Goal: Task Accomplishment & Management: Complete application form

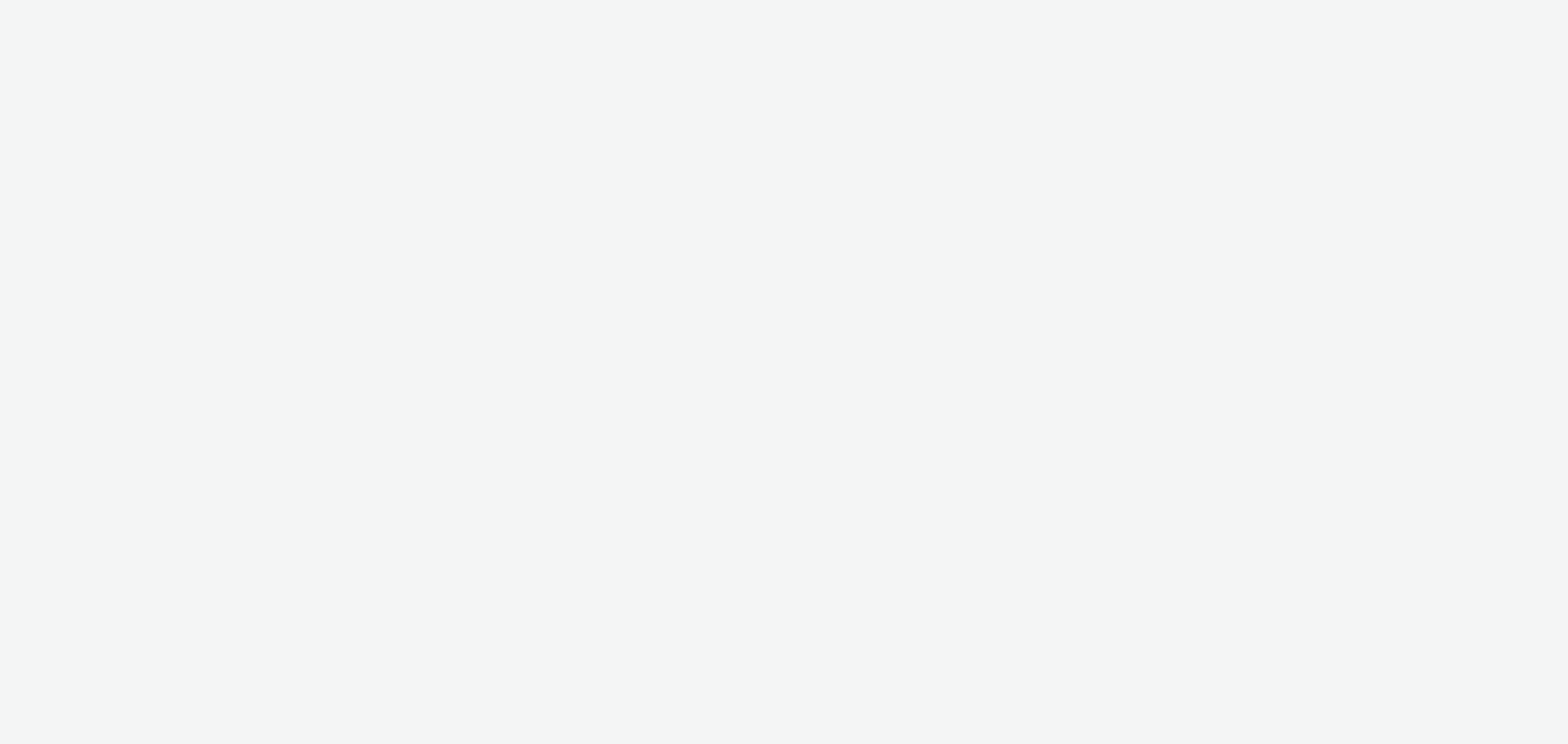
select select "79162ed7-0017-4339-93b0-3399b708648f"
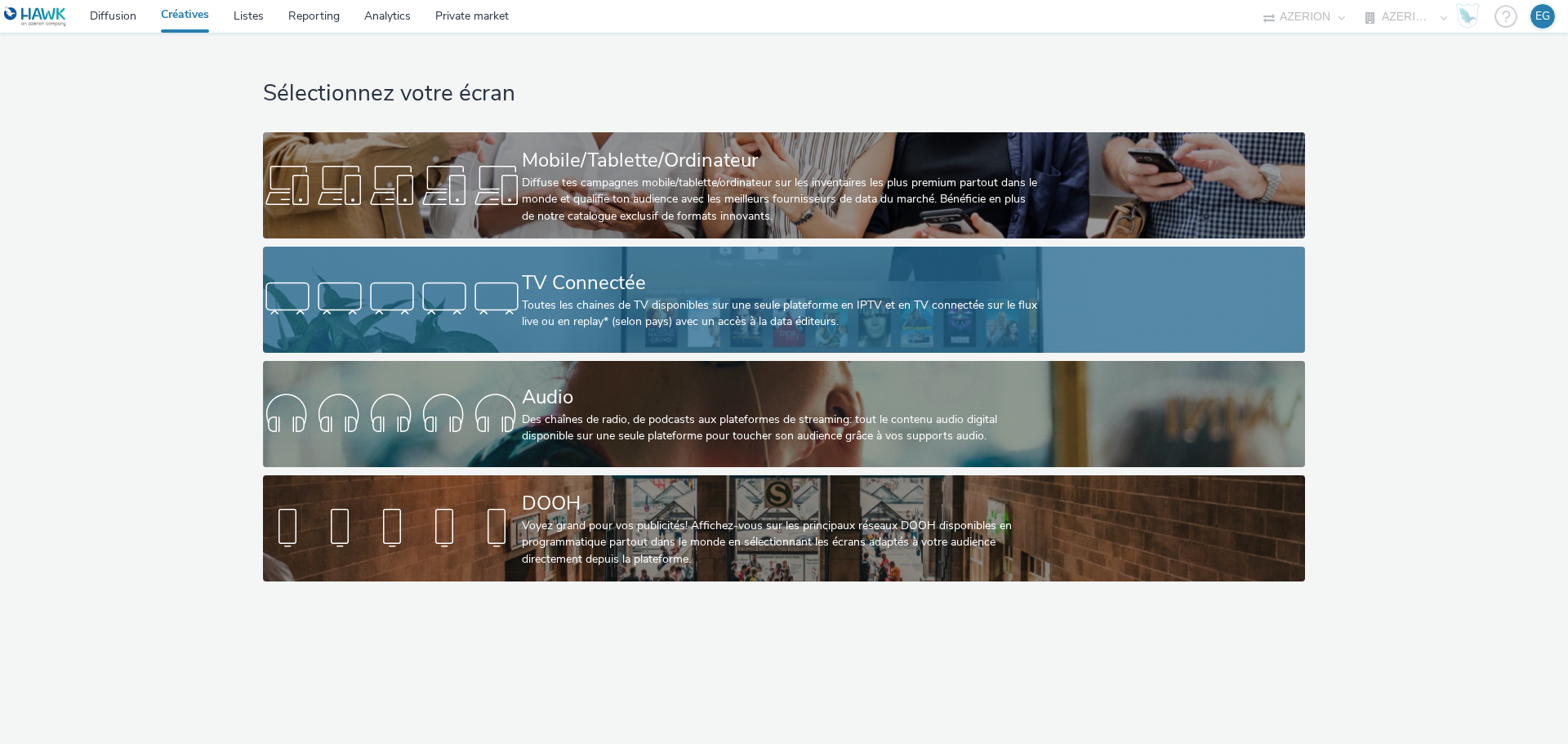
click at [609, 316] on div "Toutes les chaines de TV disponibles sur une seule plateforme en IPTV et en TV …" at bounding box center [781, 313] width 518 height 34
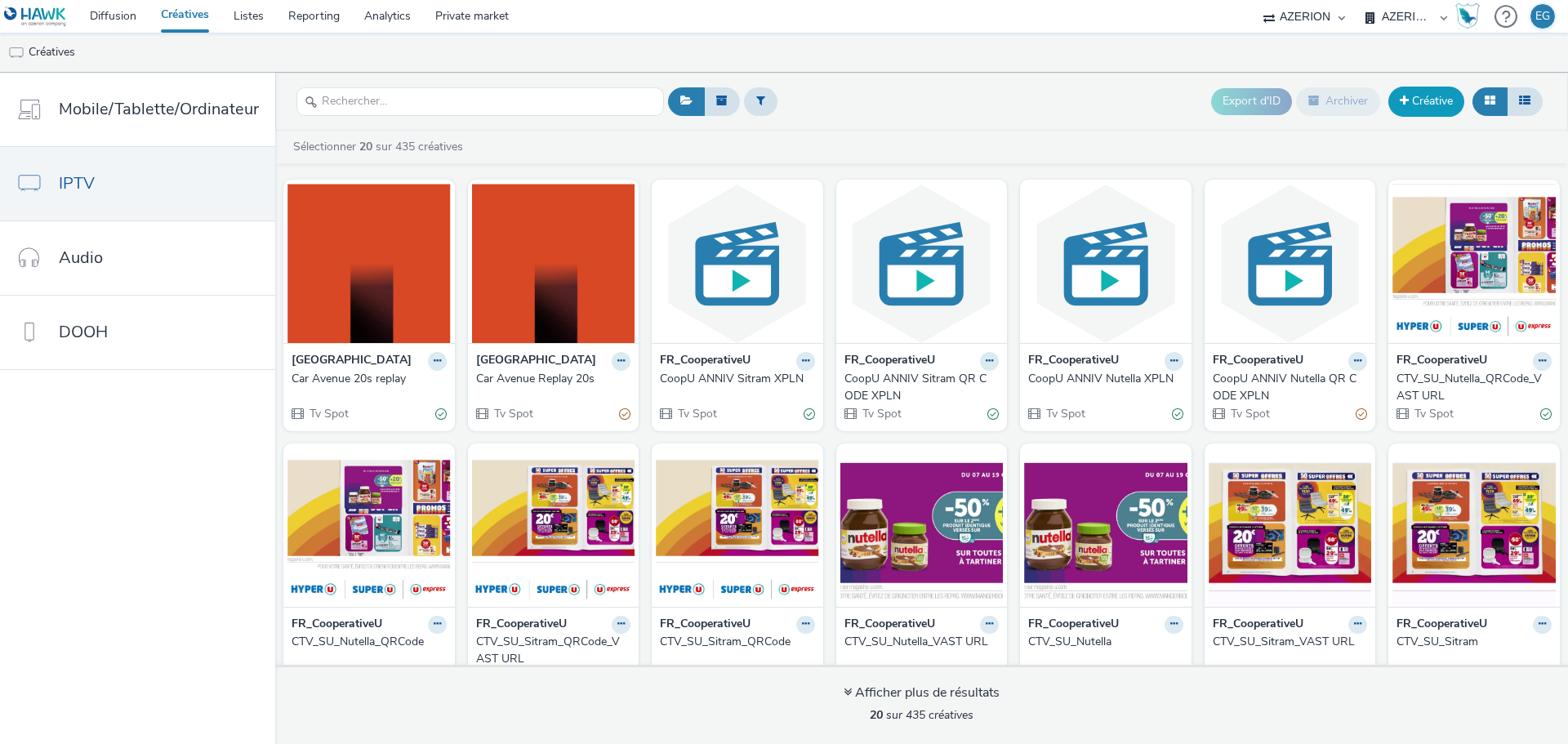
click at [1429, 98] on link "Créative" at bounding box center [1427, 102] width 76 height 29
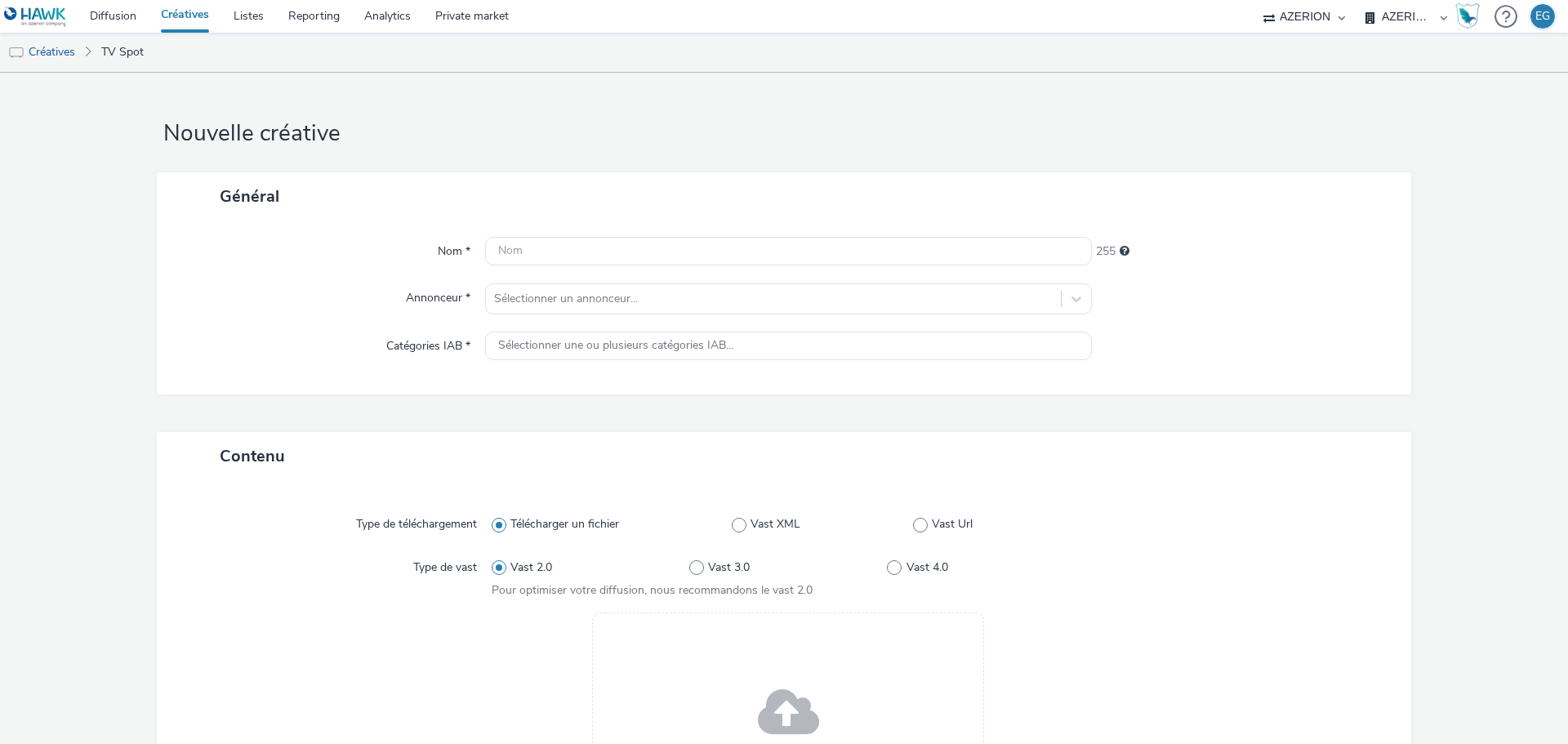
click at [698, 648] on div "Drag & Drop ou parcourir vos fichiers." at bounding box center [787, 722] width 392 height 220
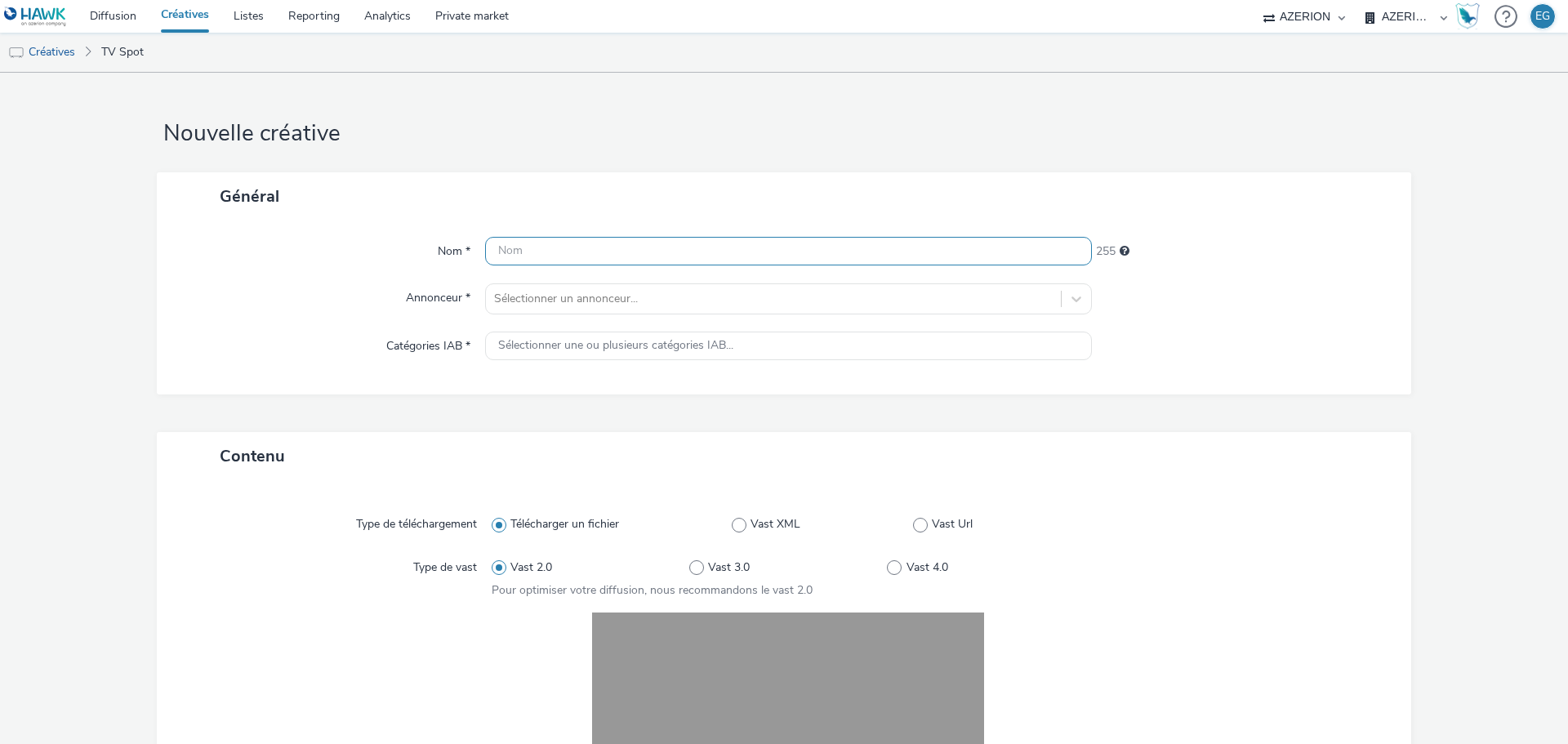
click at [546, 248] on input "text" at bounding box center [788, 251] width 607 height 28
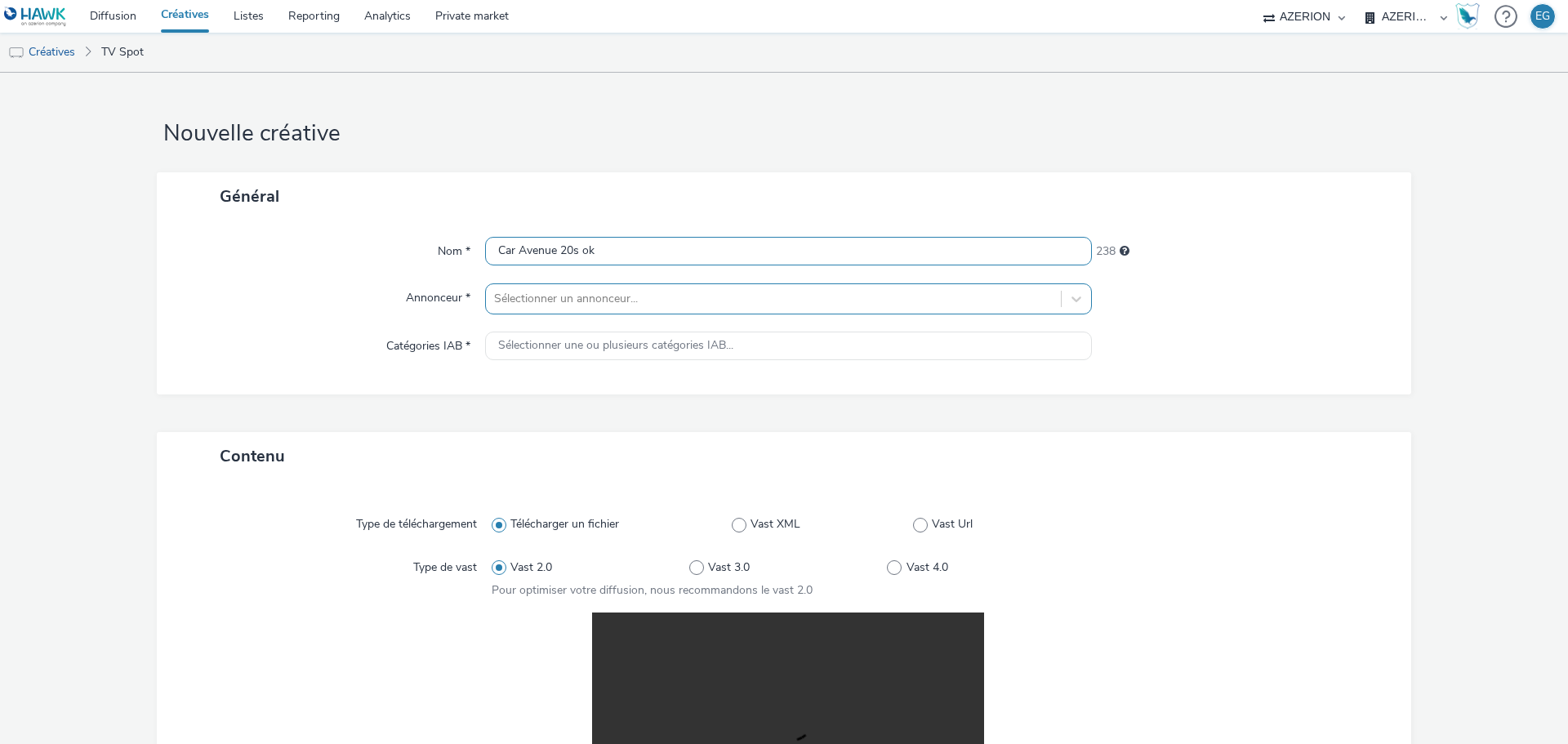
type input "Car Avenue 20s ok"
click at [526, 303] on div at bounding box center [774, 299] width 559 height 20
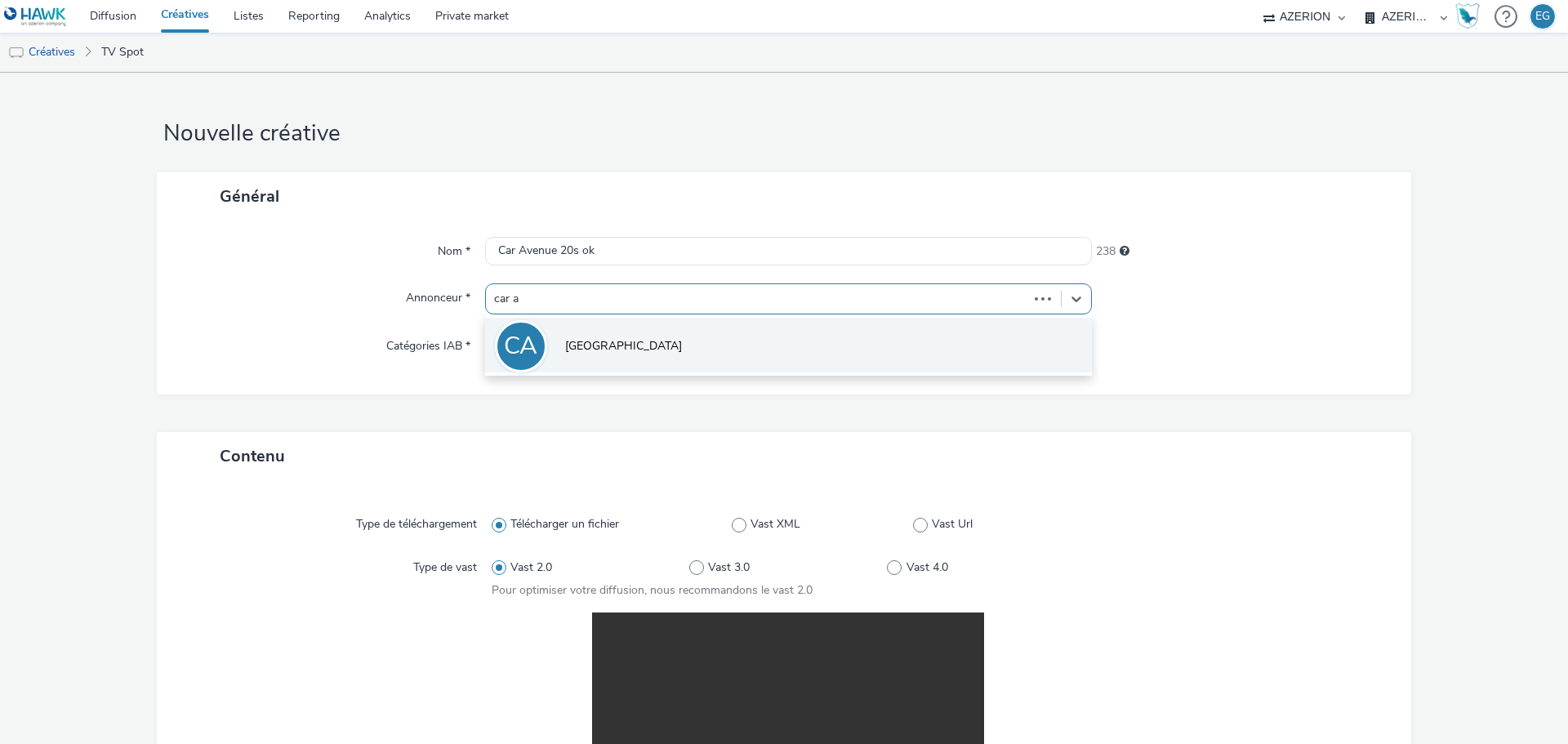
type input "car av"
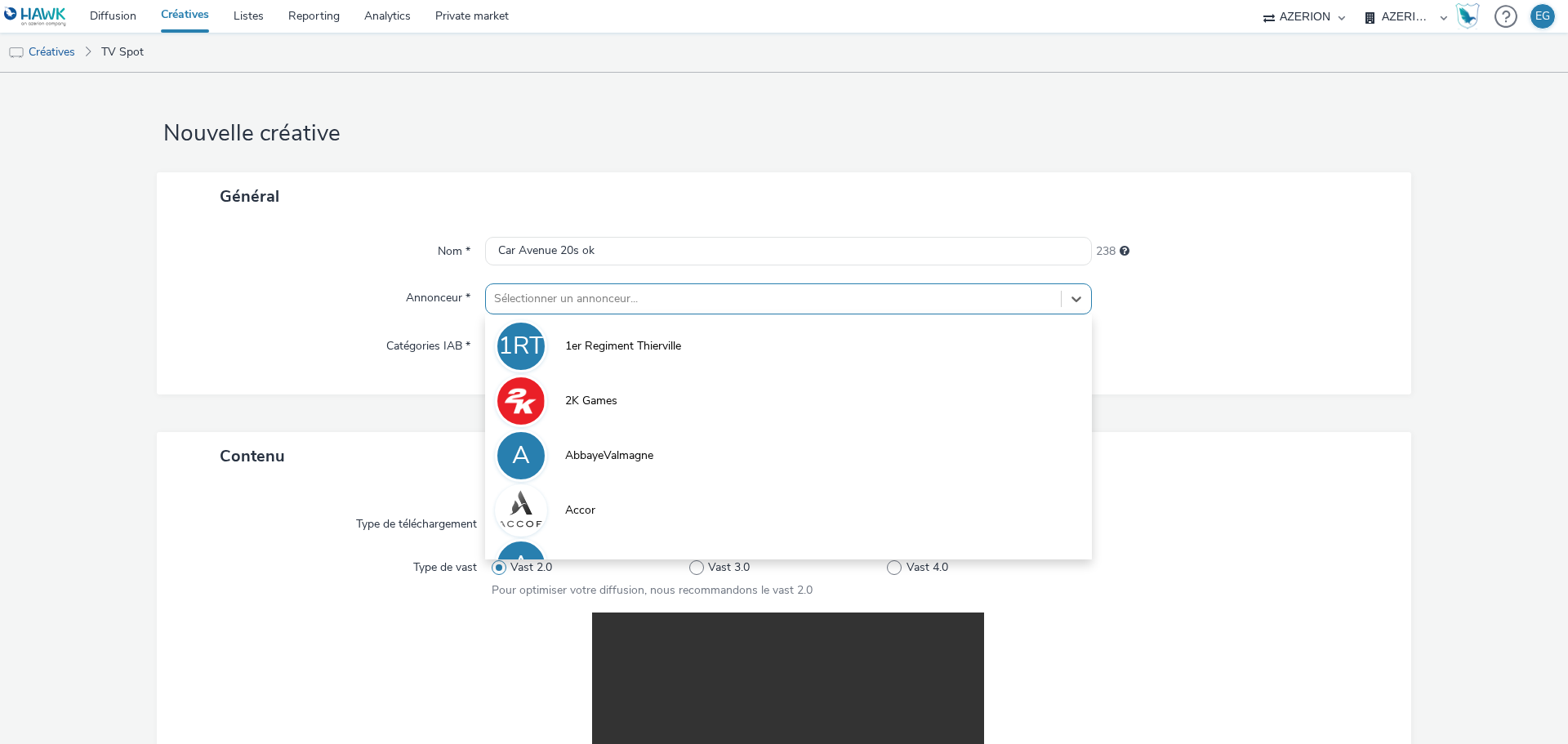
type input "a"
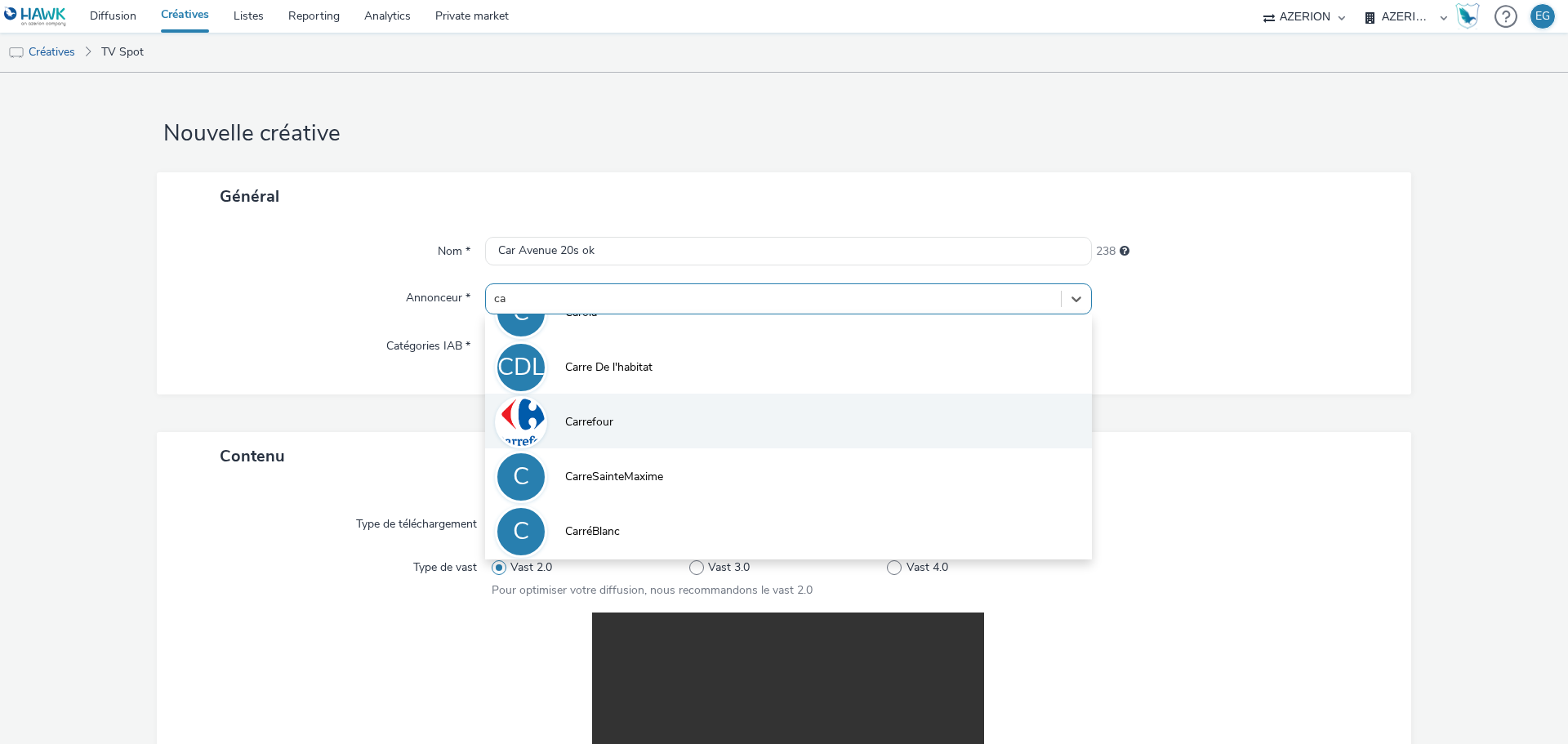
scroll to position [691, 0]
type input "ca"
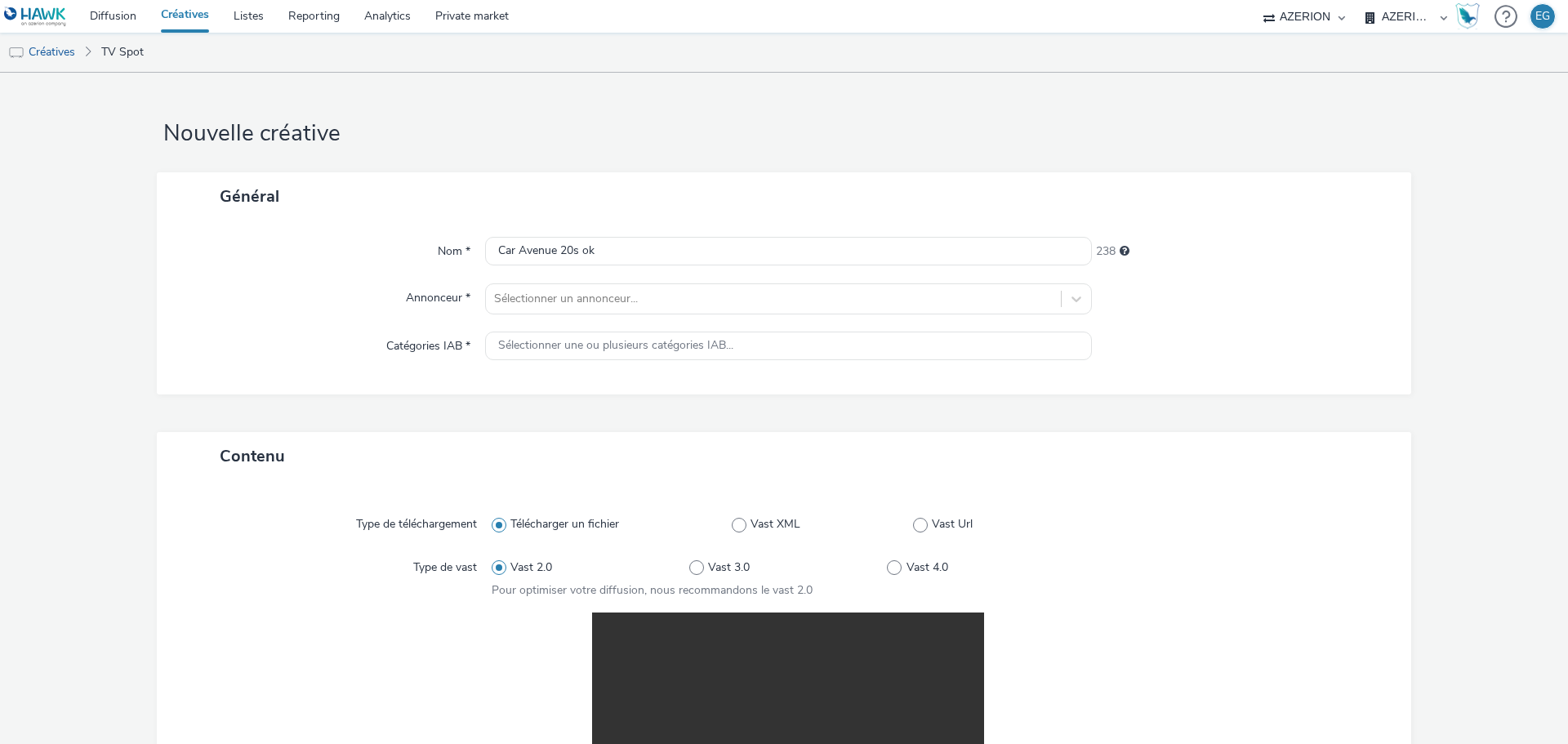
drag, startPoint x: 689, startPoint y: 427, endPoint x: 253, endPoint y: 301, distance: 453.8
click at [253, 301] on div "Annonceur *" at bounding box center [329, 299] width 312 height 31
click at [549, 294] on div at bounding box center [774, 299] width 559 height 20
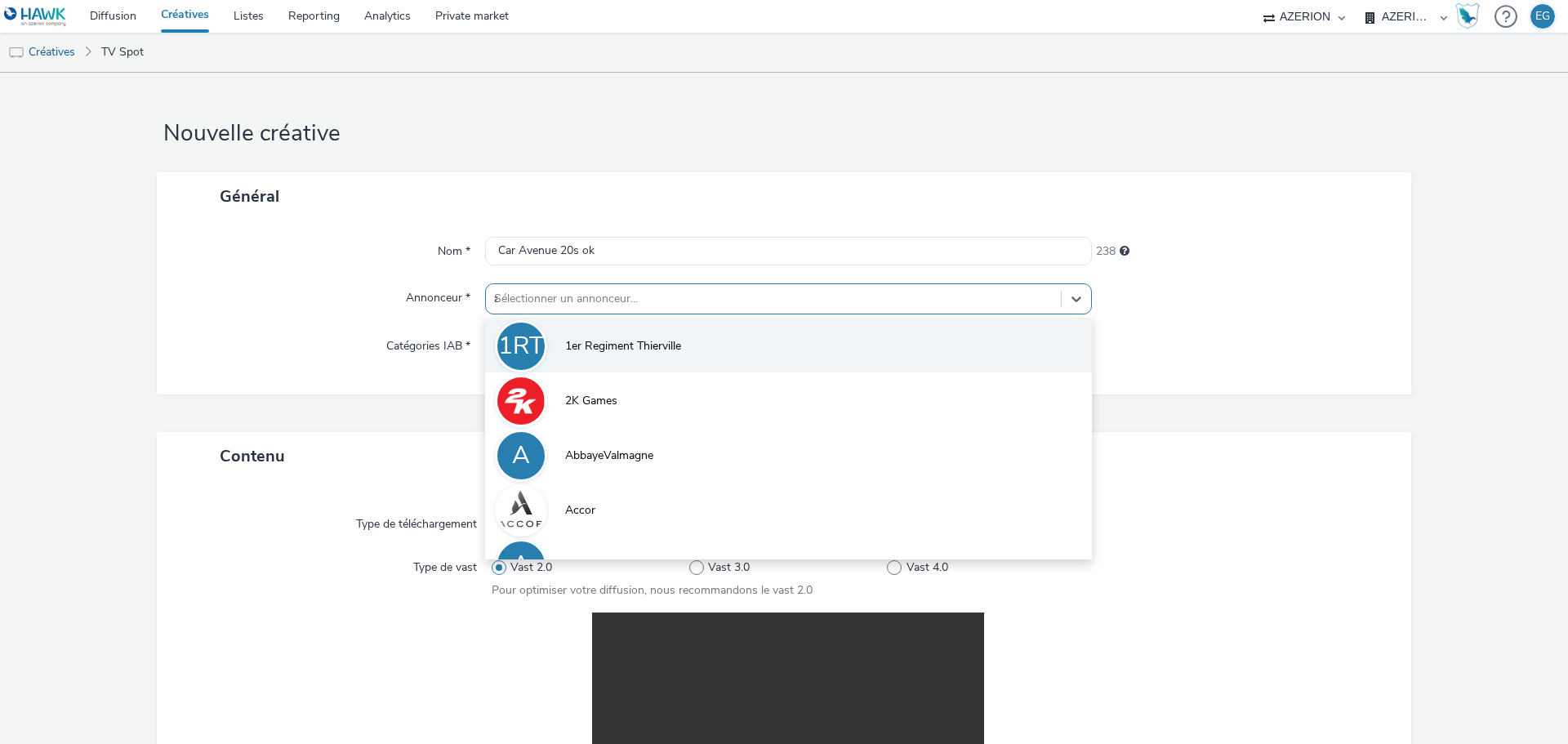
type input "ave"
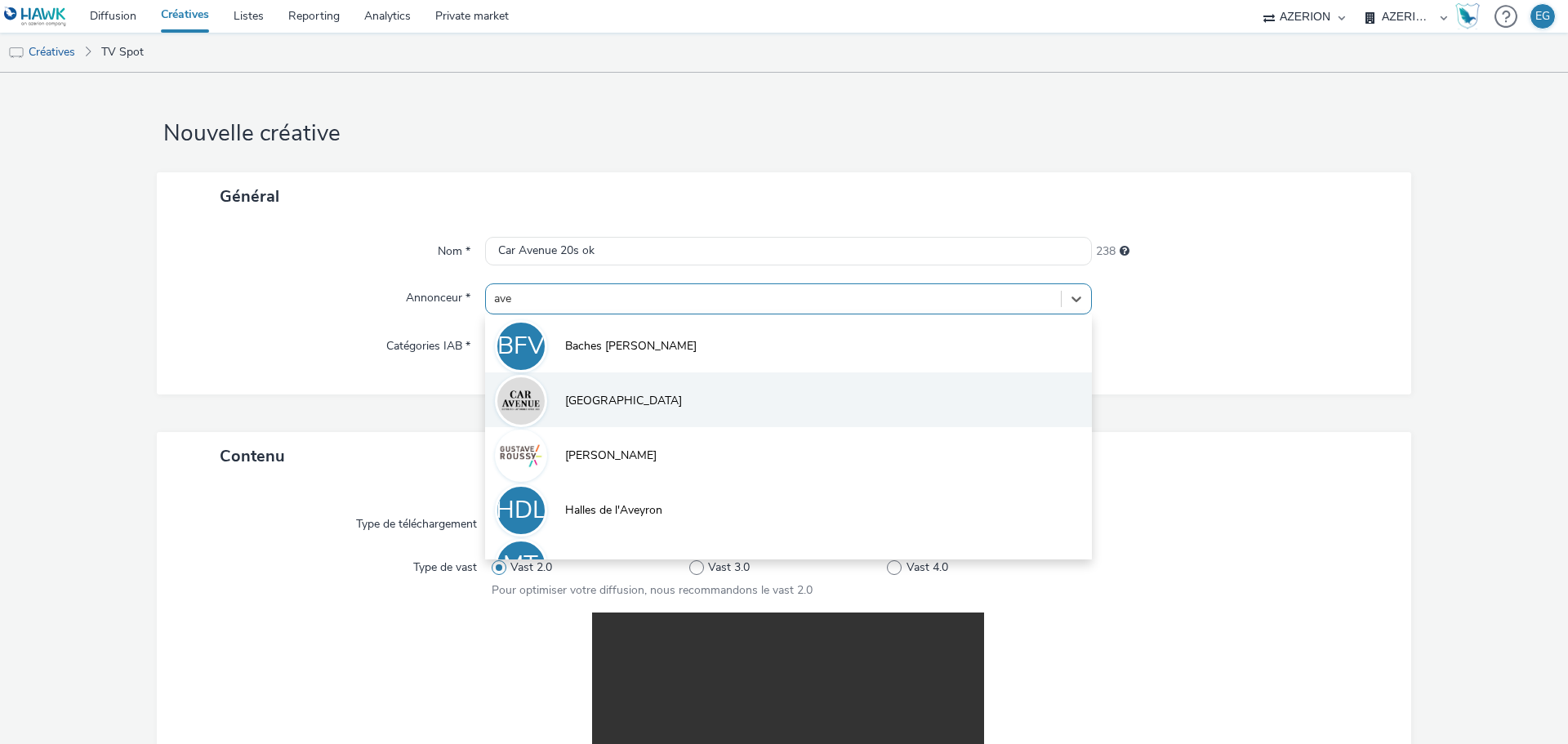
click at [590, 417] on li "Car Avenue" at bounding box center [788, 400] width 607 height 55
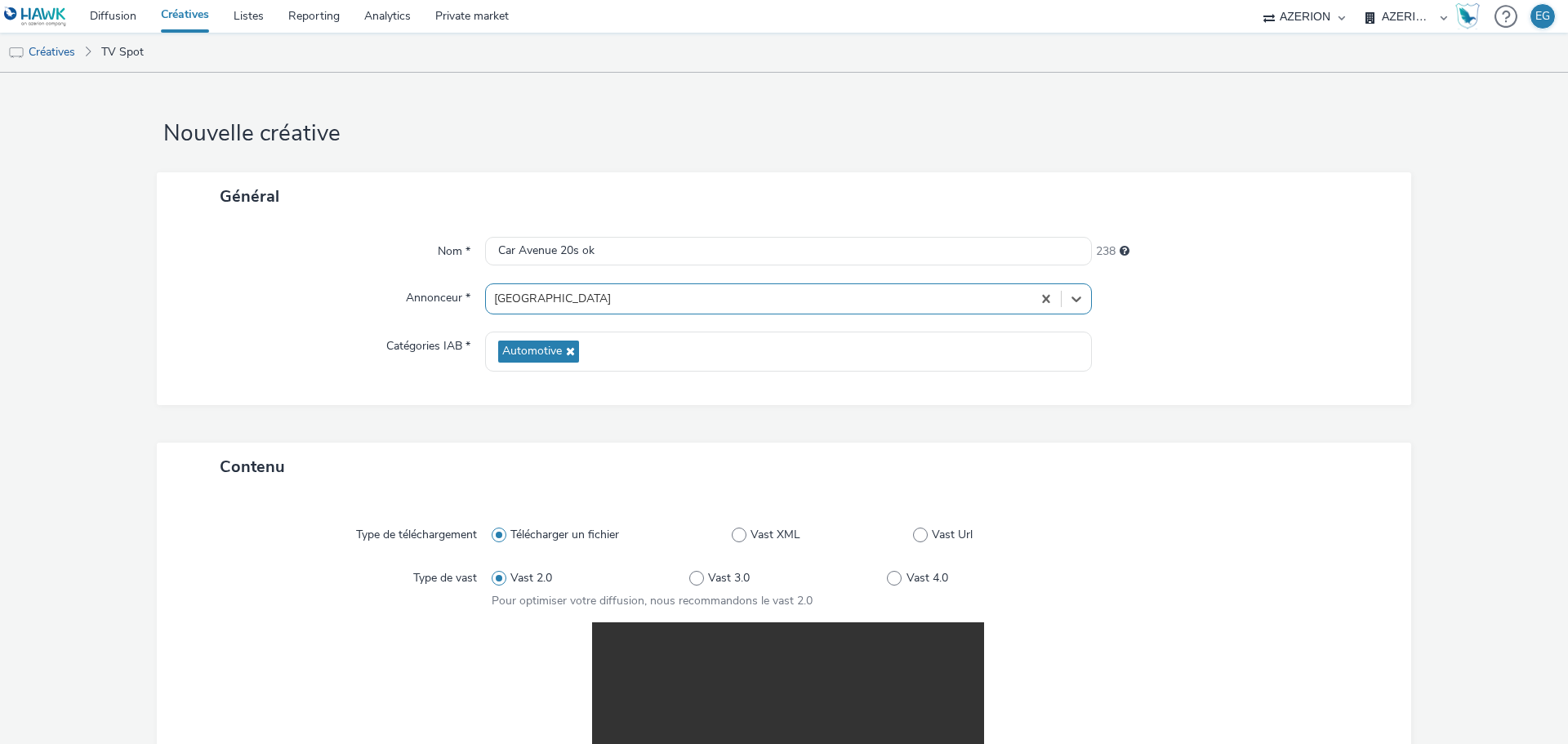
click at [281, 363] on div "Catégories IAB *" at bounding box center [329, 351] width 312 height 40
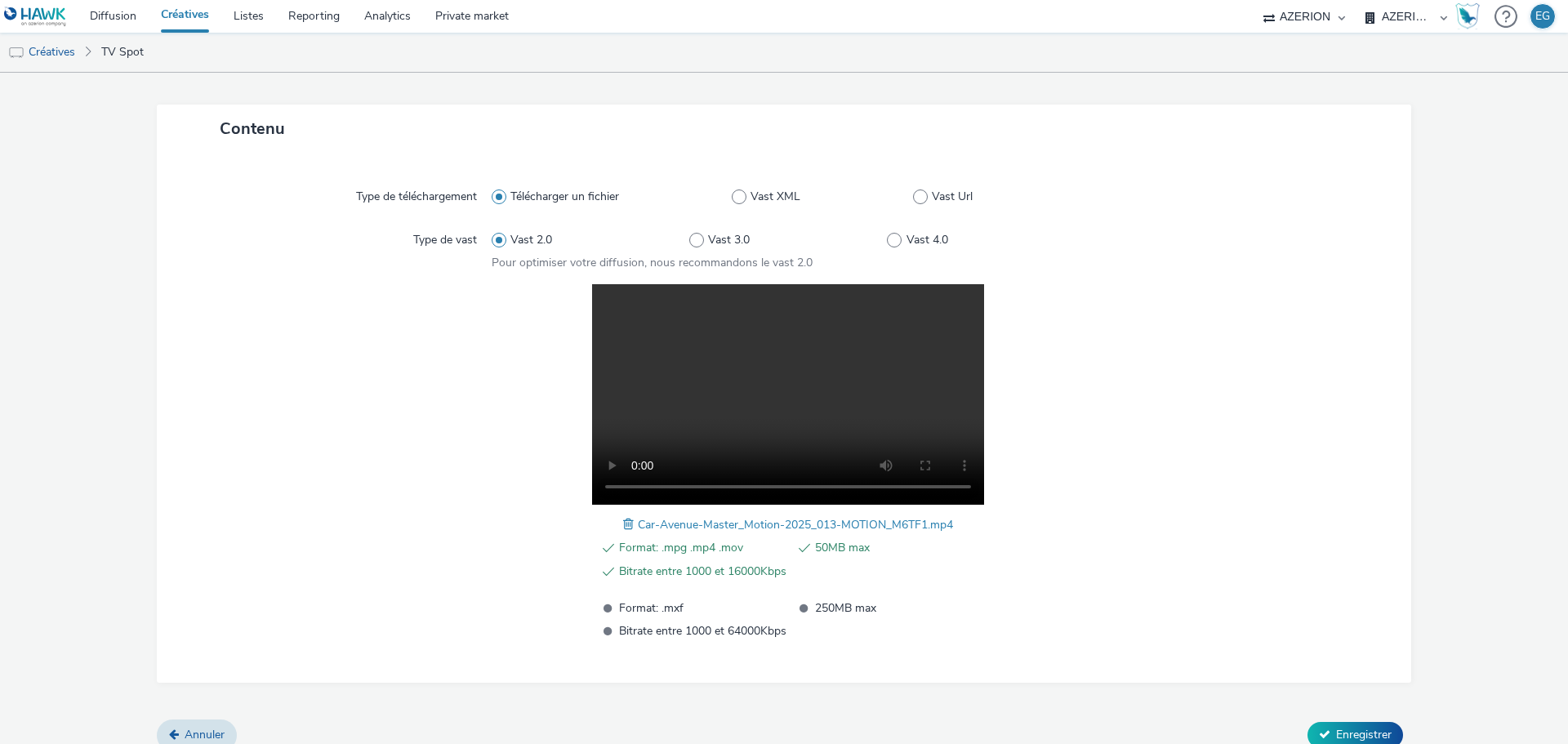
scroll to position [356, 0]
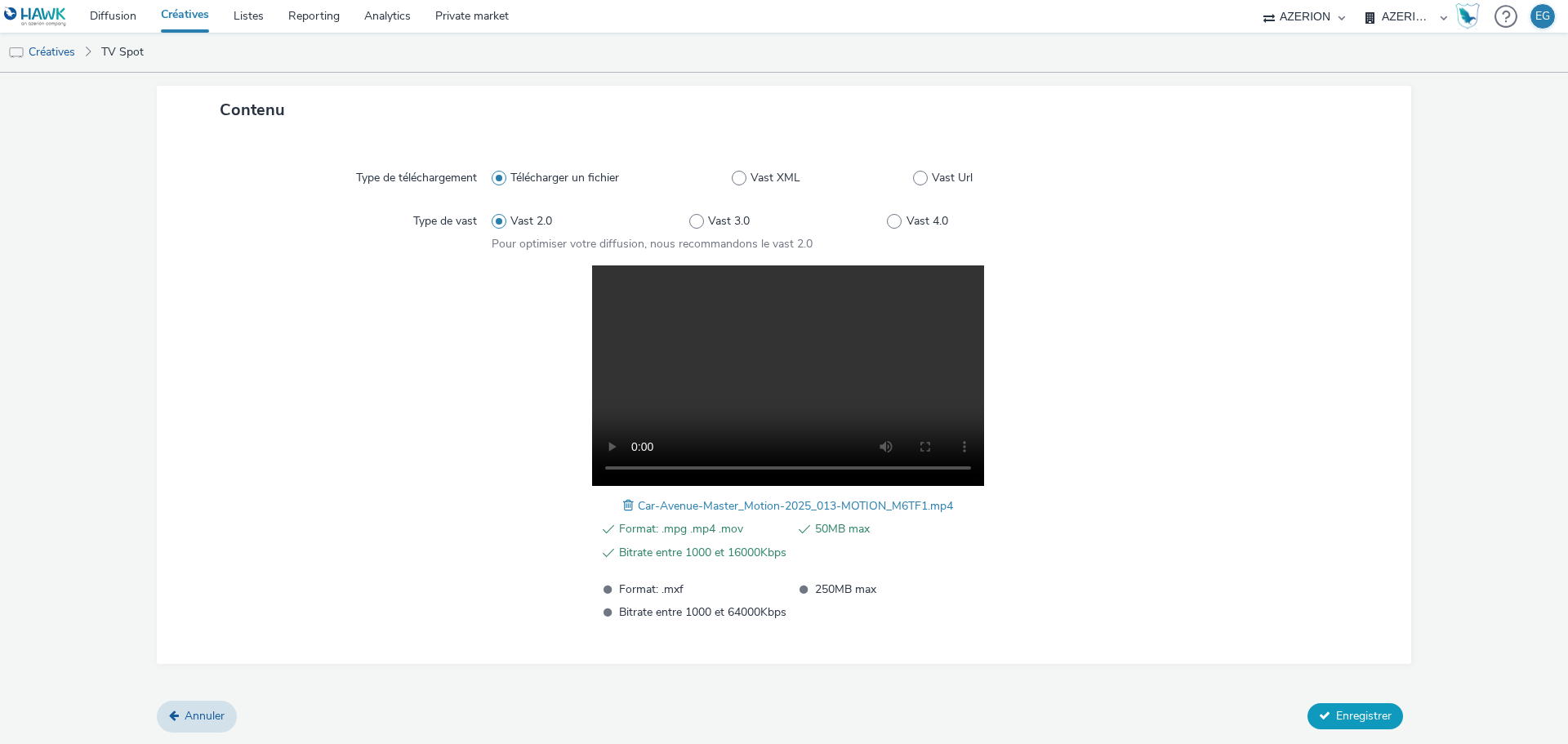
click at [1343, 722] on span "Enregistrer" at bounding box center [1364, 716] width 55 height 16
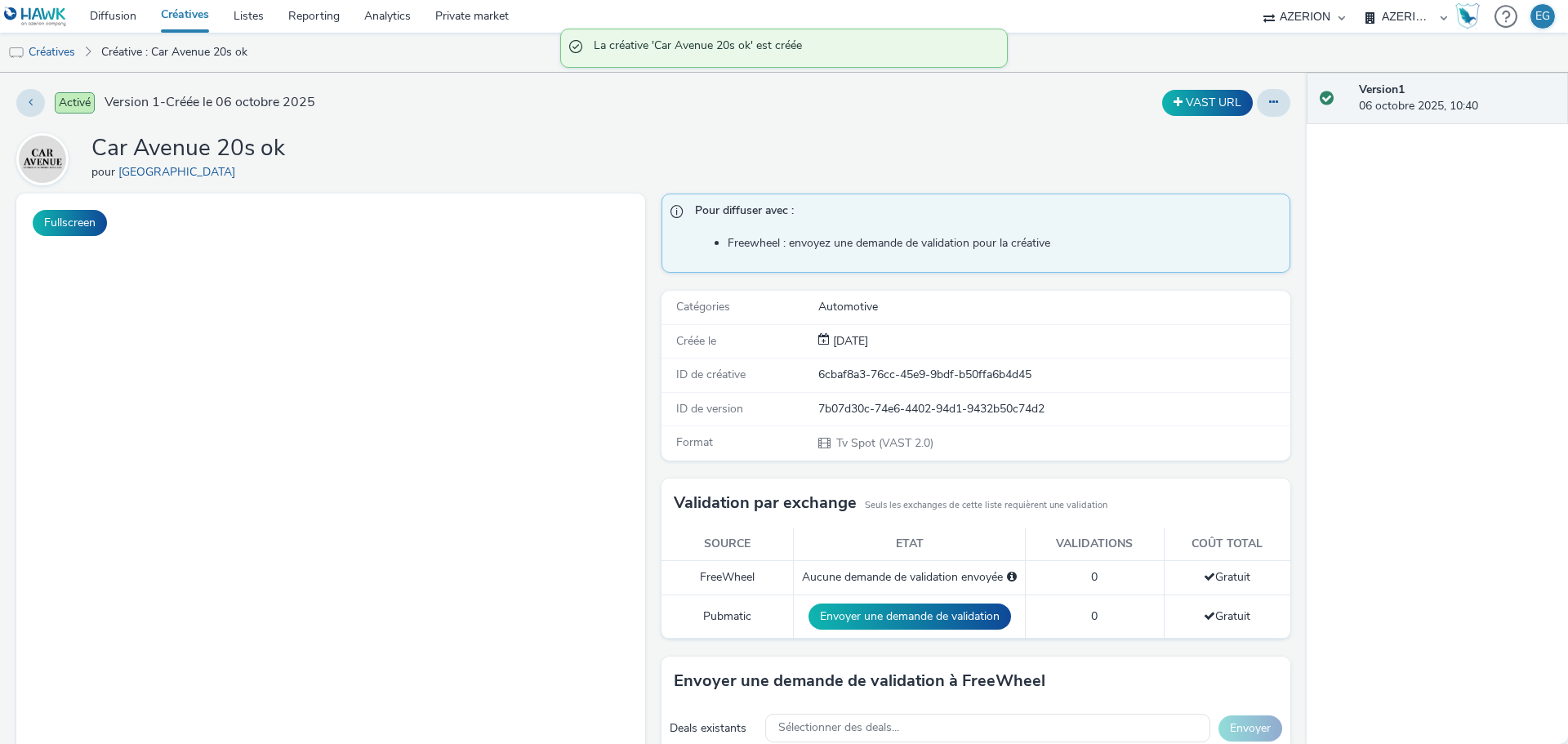
click at [551, 131] on div "Activé Version 1 - Créée le 06 octobre 2025 VAST URL Car Avenue 20s ok pour Car…" at bounding box center [653, 407] width 1307 height 671
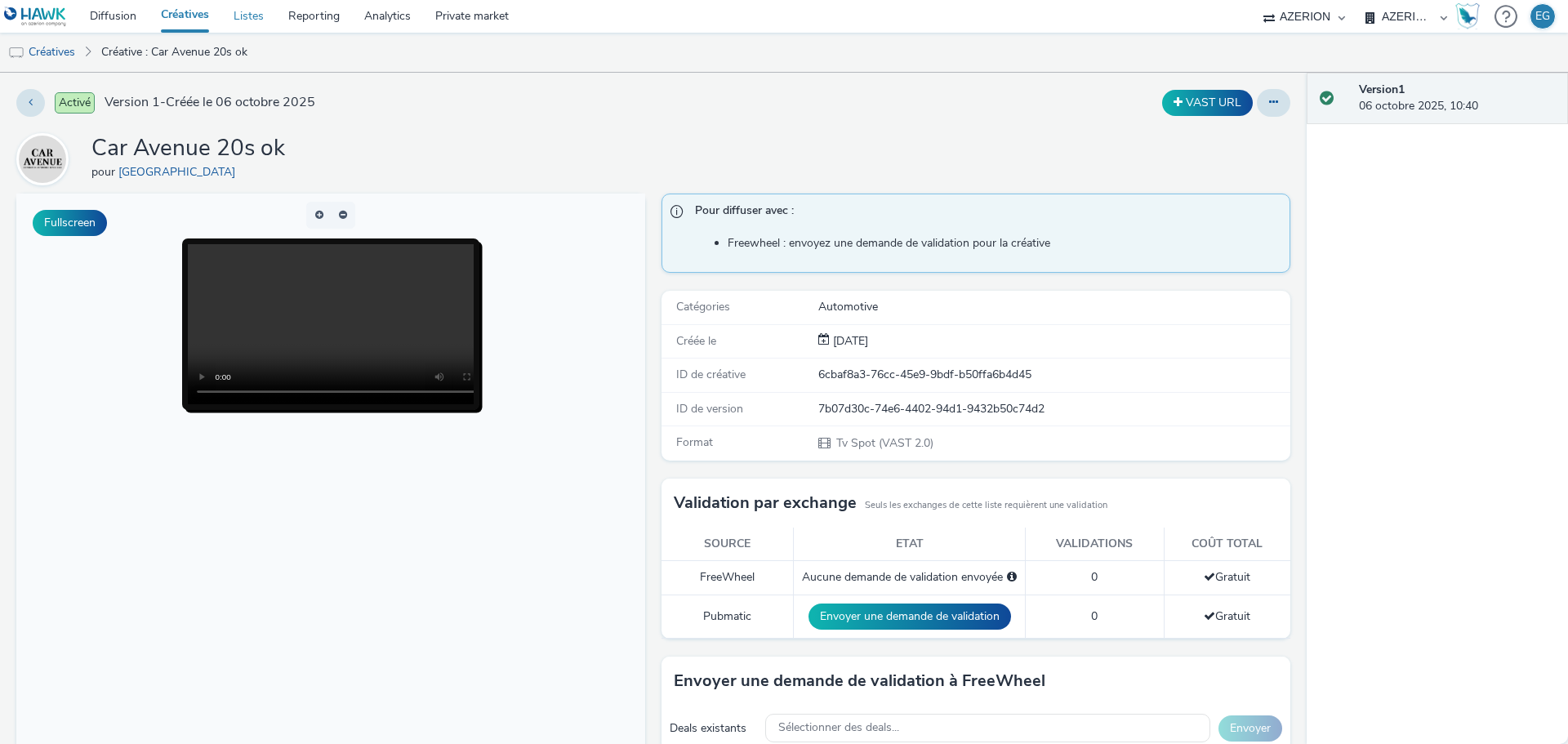
click at [238, 20] on link "Listes" at bounding box center [249, 16] width 55 height 33
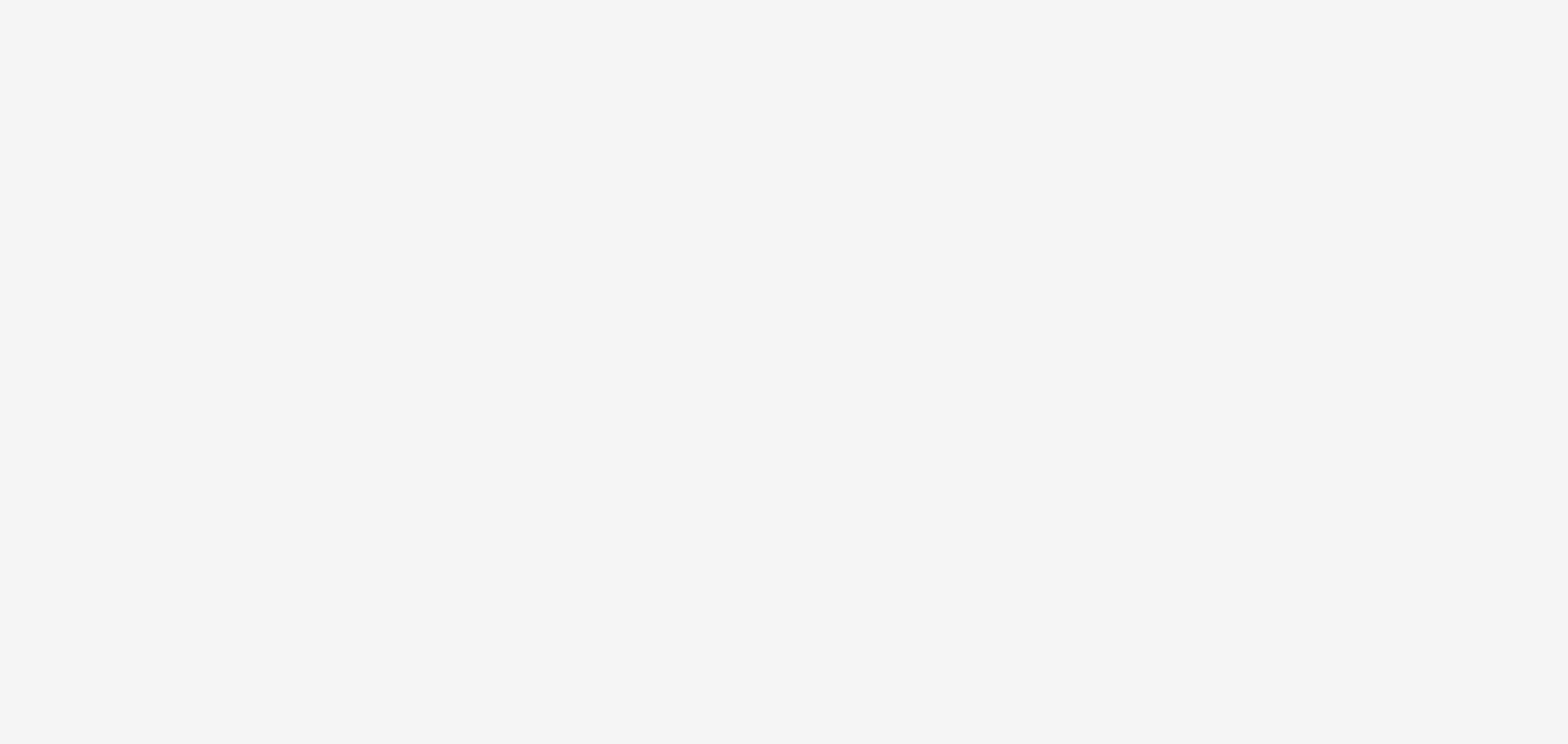
select select "79162ed7-0017-4339-93b0-3399b708648f"
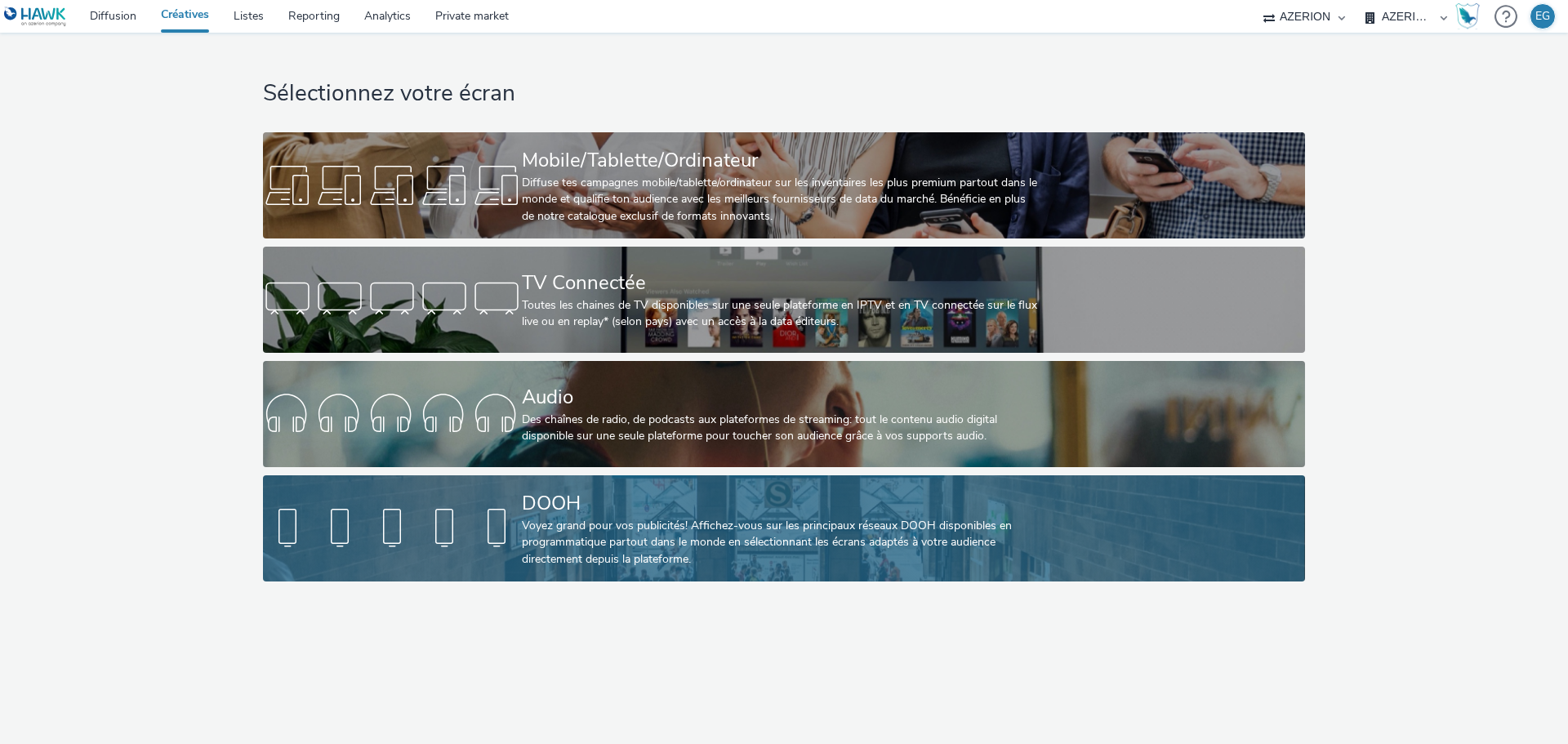
click at [557, 549] on div "Voyez grand pour vos publicités! Affichez-vous sur les principaux réseaux DOOH …" at bounding box center [781, 542] width 518 height 50
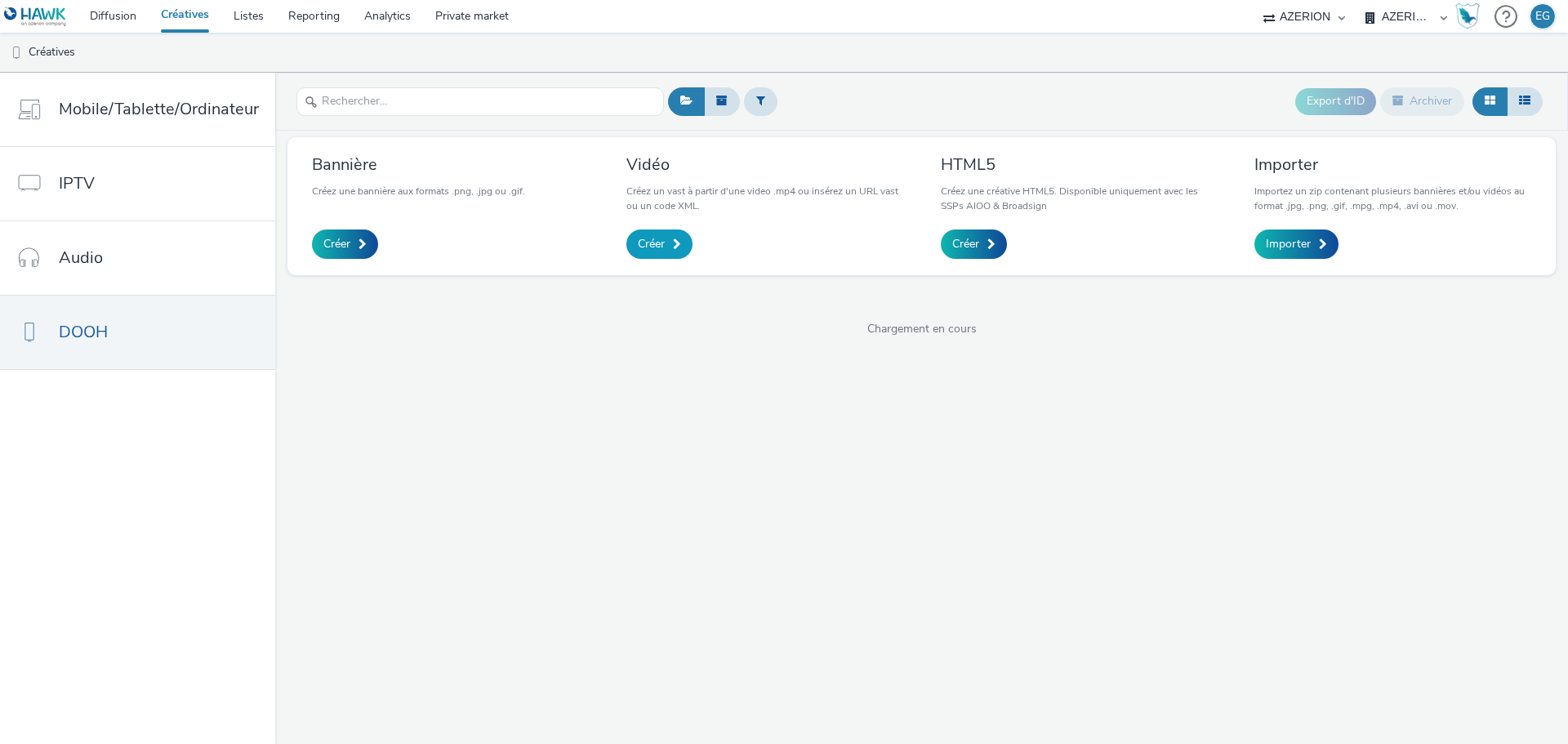
click at [632, 251] on link "Créer" at bounding box center [659, 244] width 66 height 29
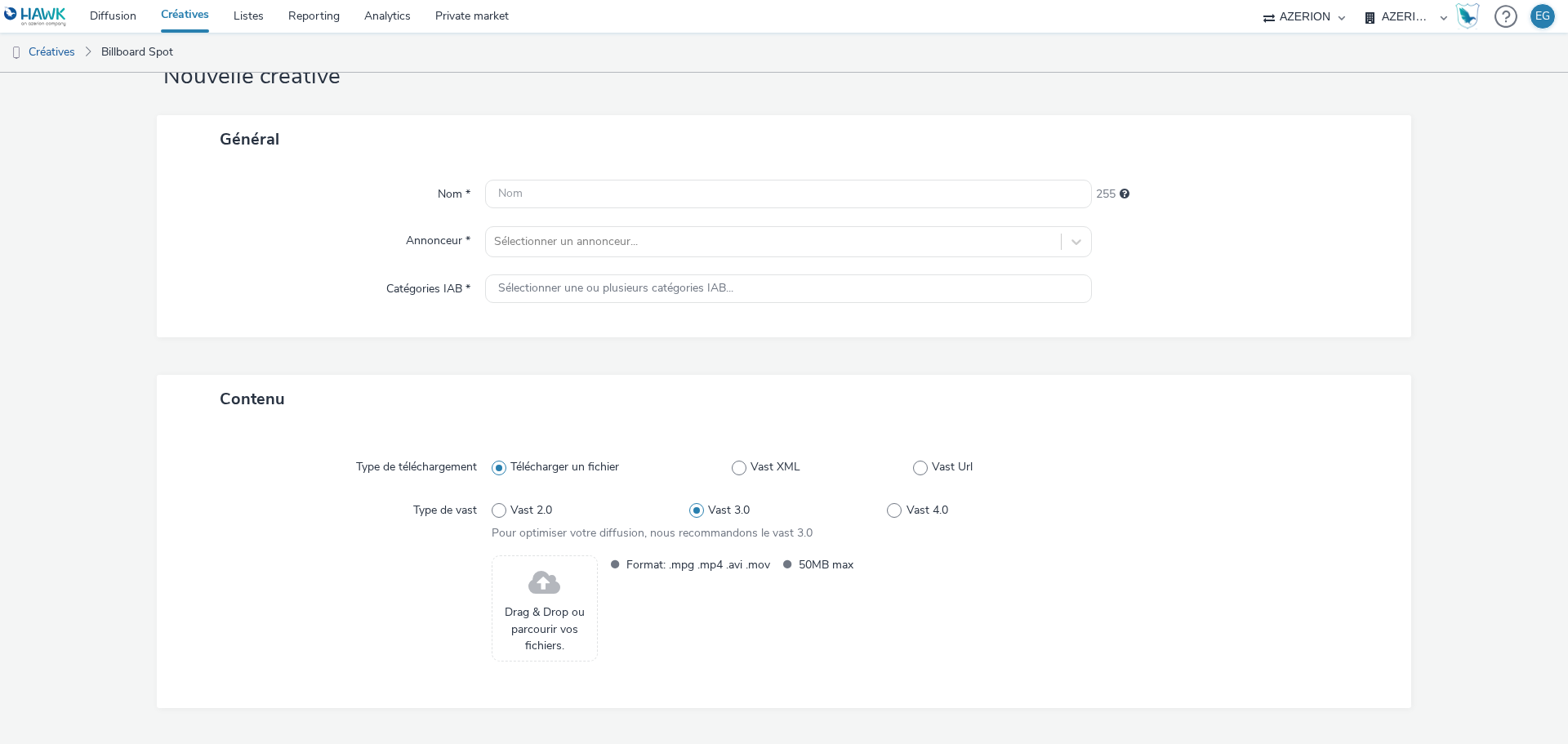
scroll to position [101, 0]
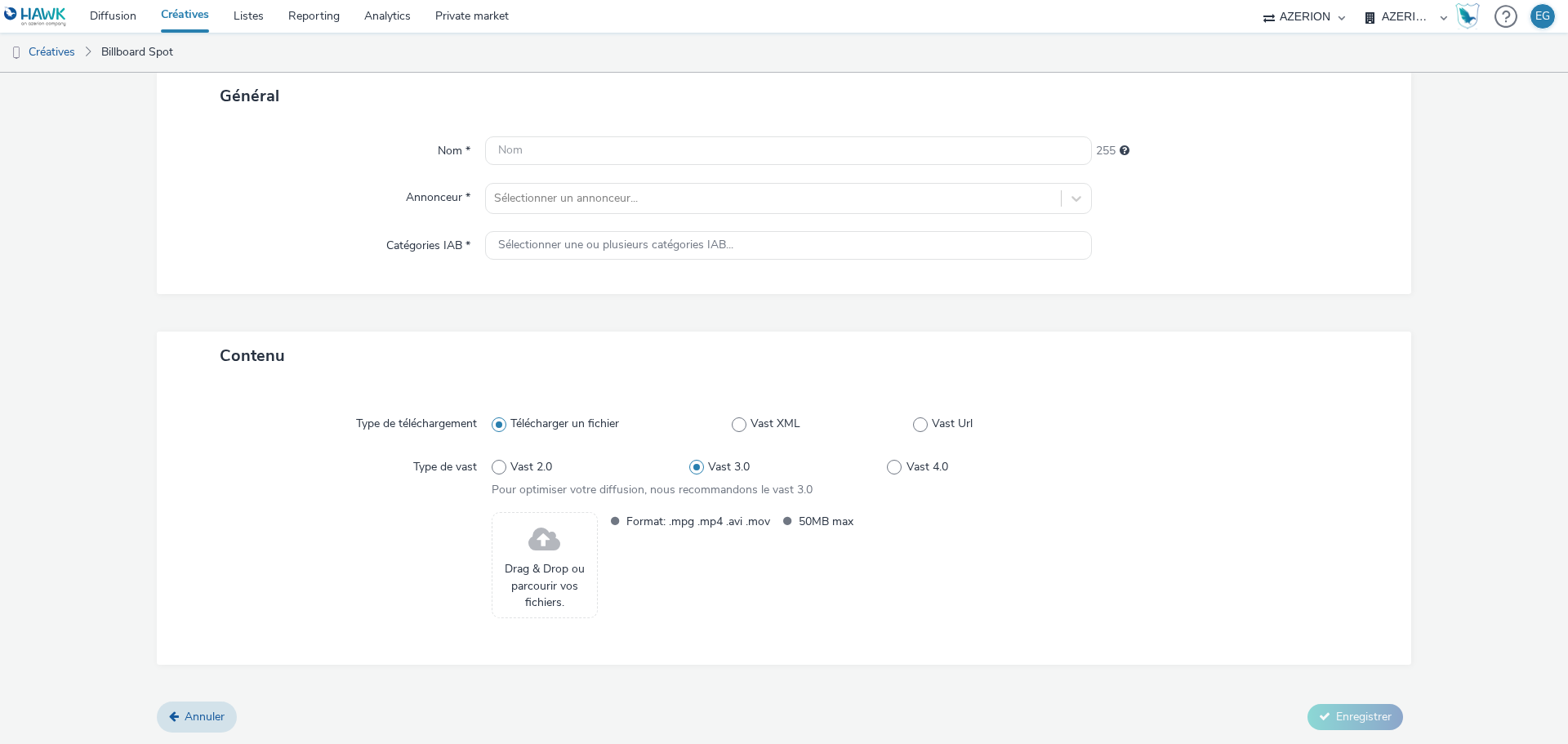
click at [544, 564] on span "Drag & Drop ou parcourir vos fichiers." at bounding box center [544, 586] width 88 height 50
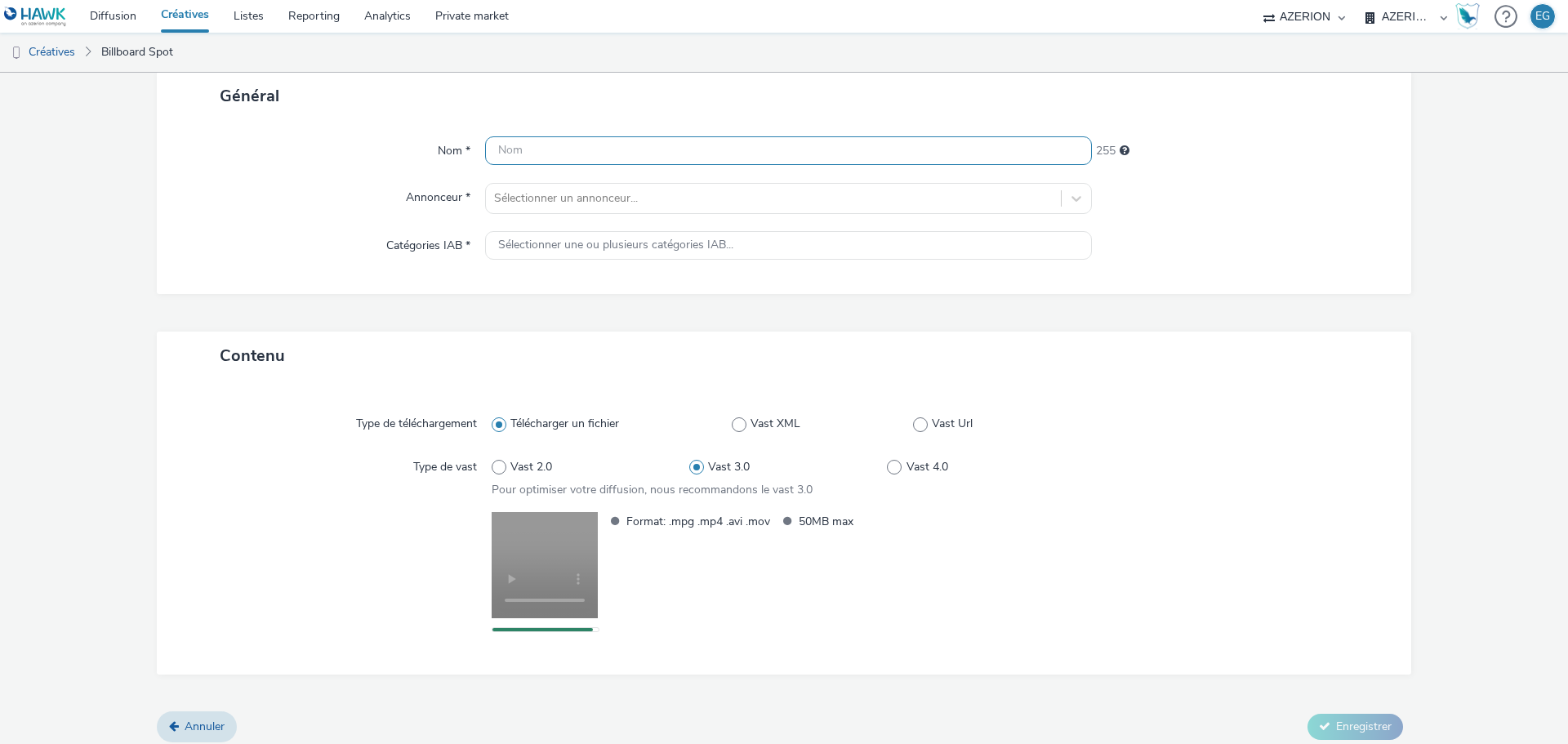
click at [545, 146] on input "text" at bounding box center [788, 150] width 607 height 28
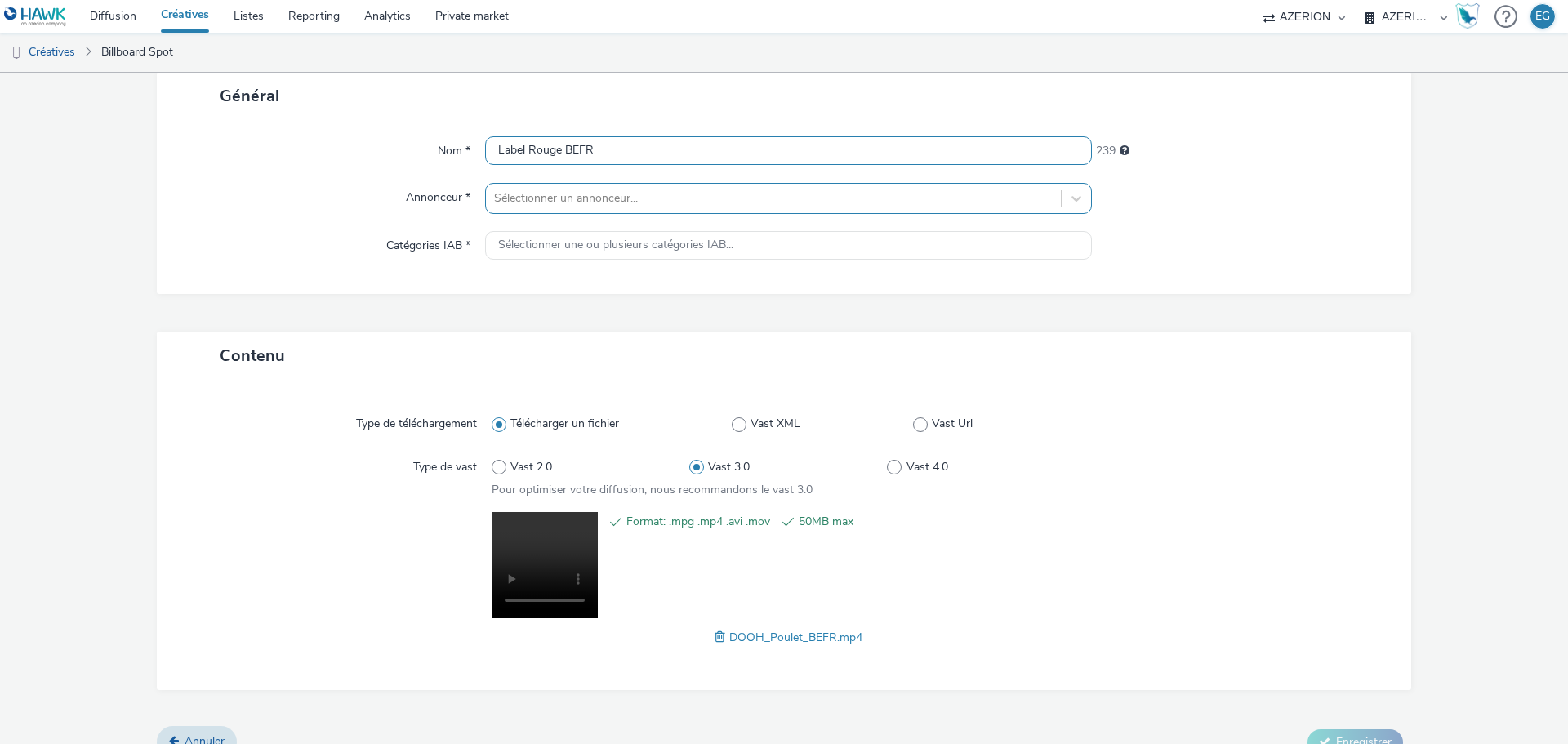
type input "Label Rouge BEFR"
click at [523, 205] on div at bounding box center [774, 198] width 559 height 20
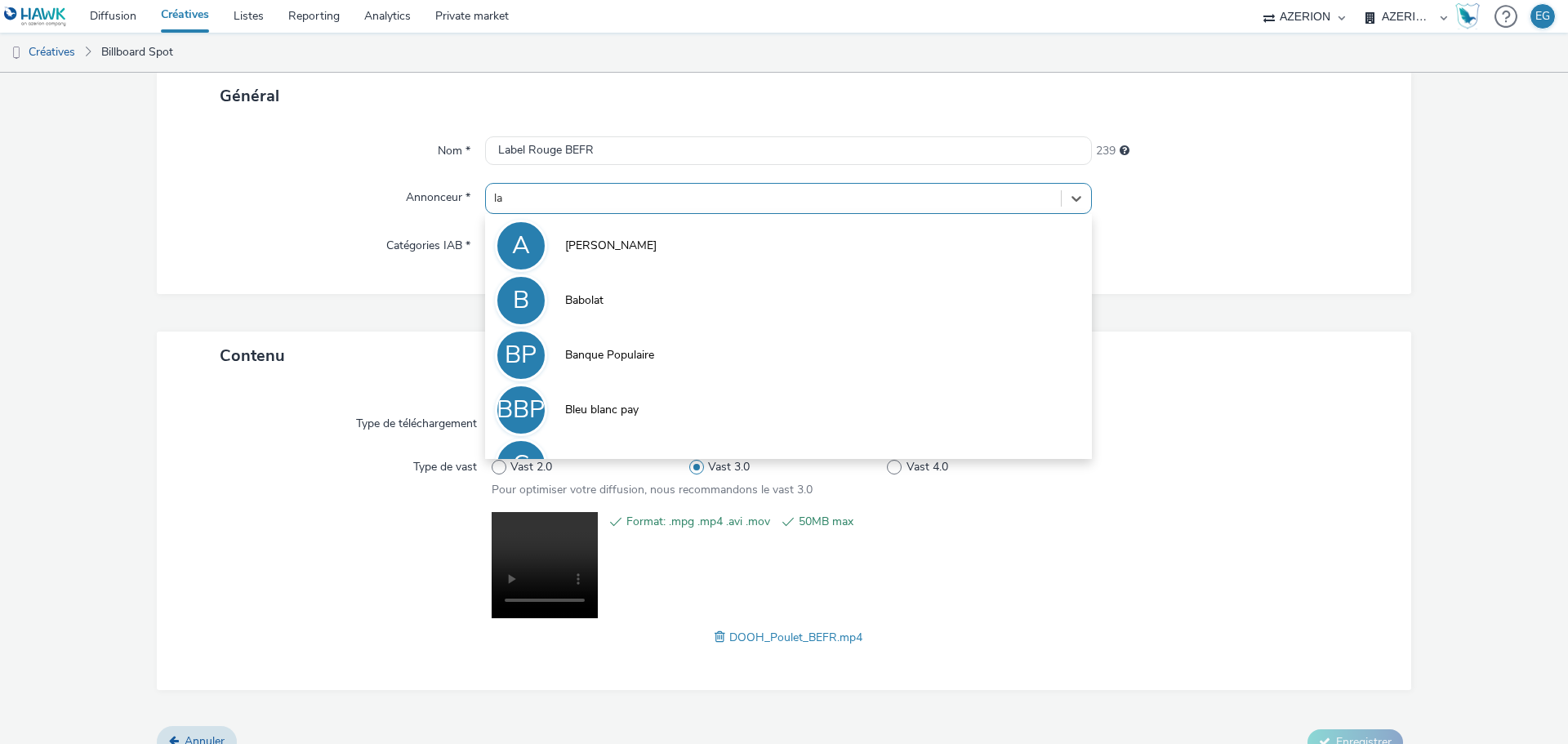
type input "lab"
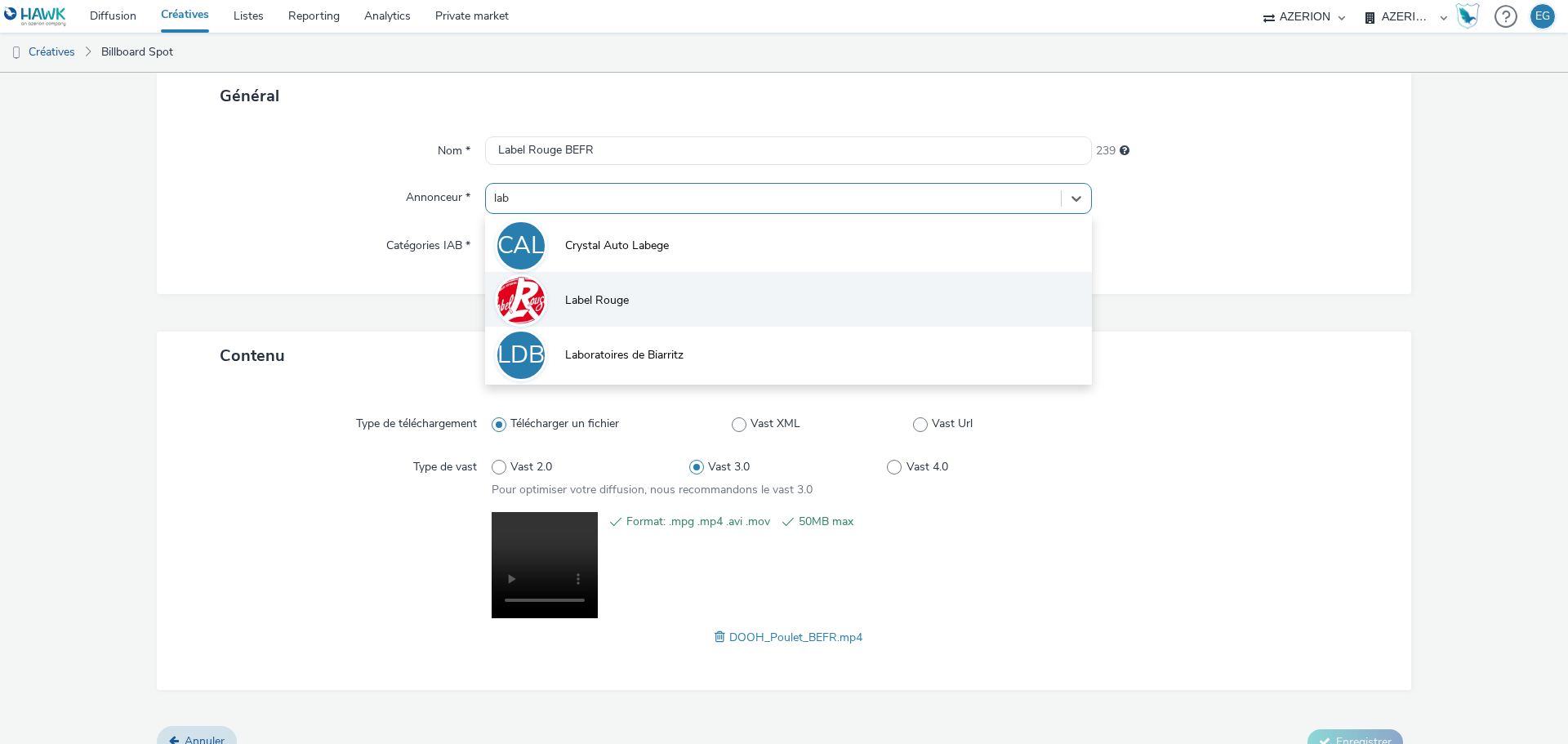
click at [569, 307] on span "Label Rouge" at bounding box center [597, 300] width 64 height 16
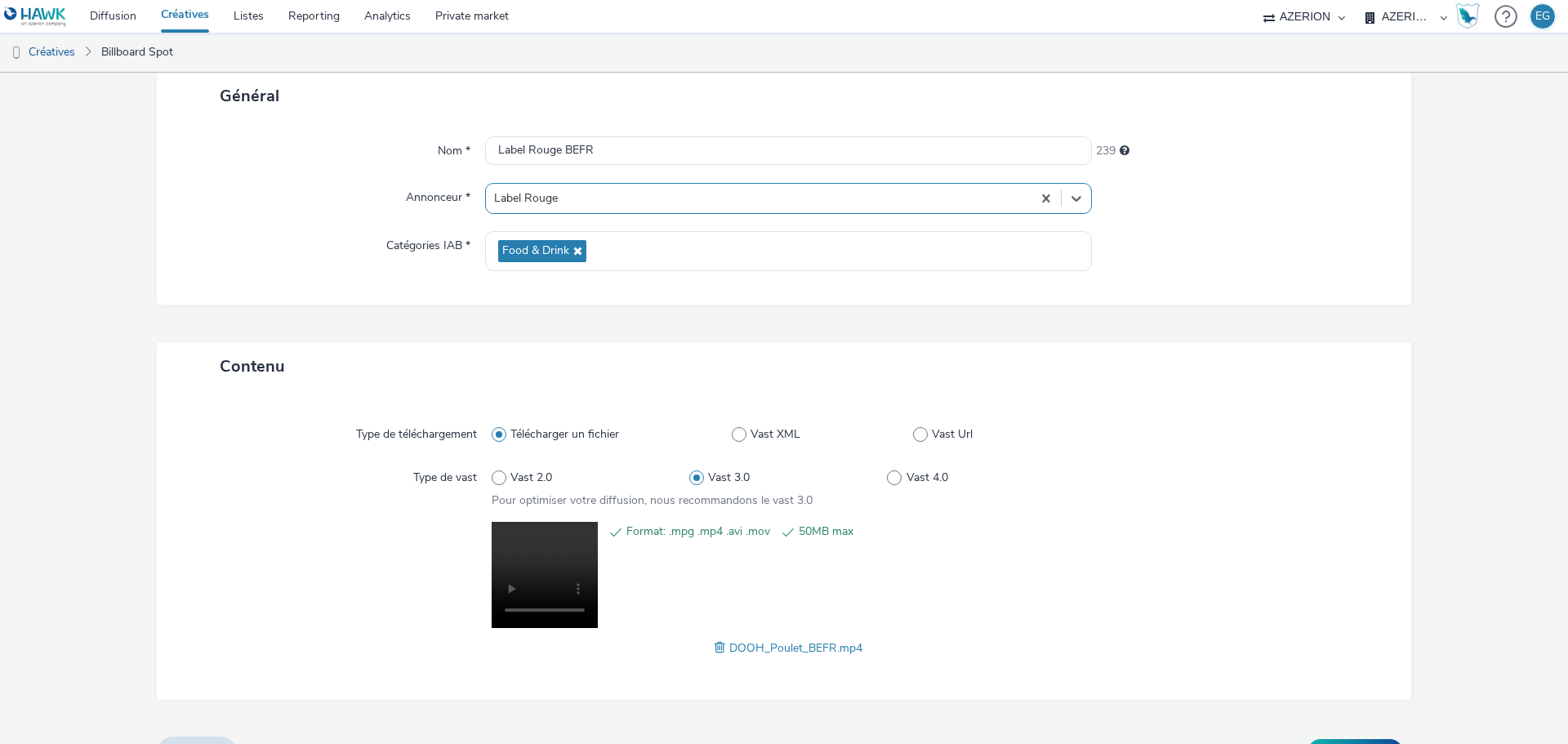
scroll to position [136, 0]
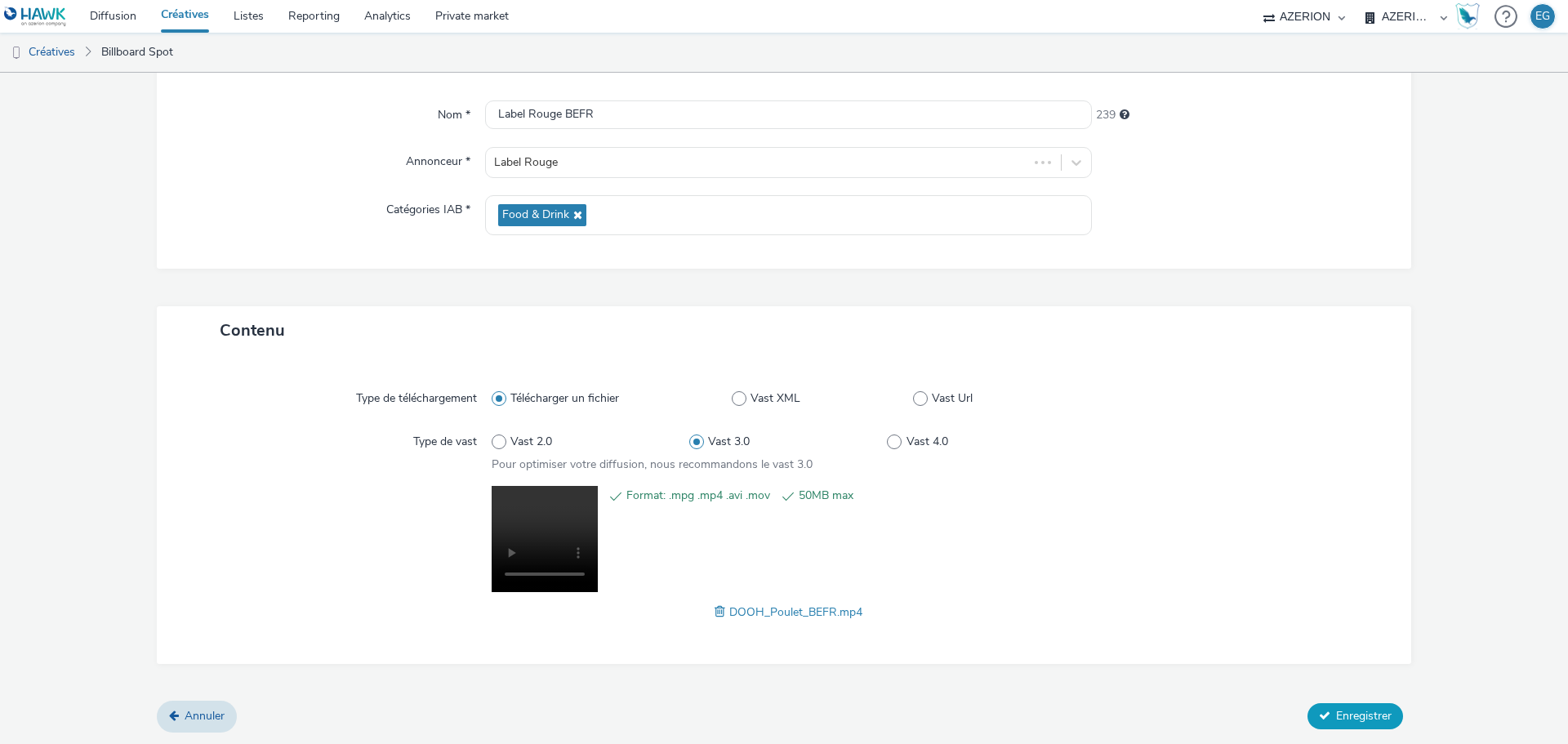
click at [1357, 716] on span "Enregistrer" at bounding box center [1364, 716] width 55 height 16
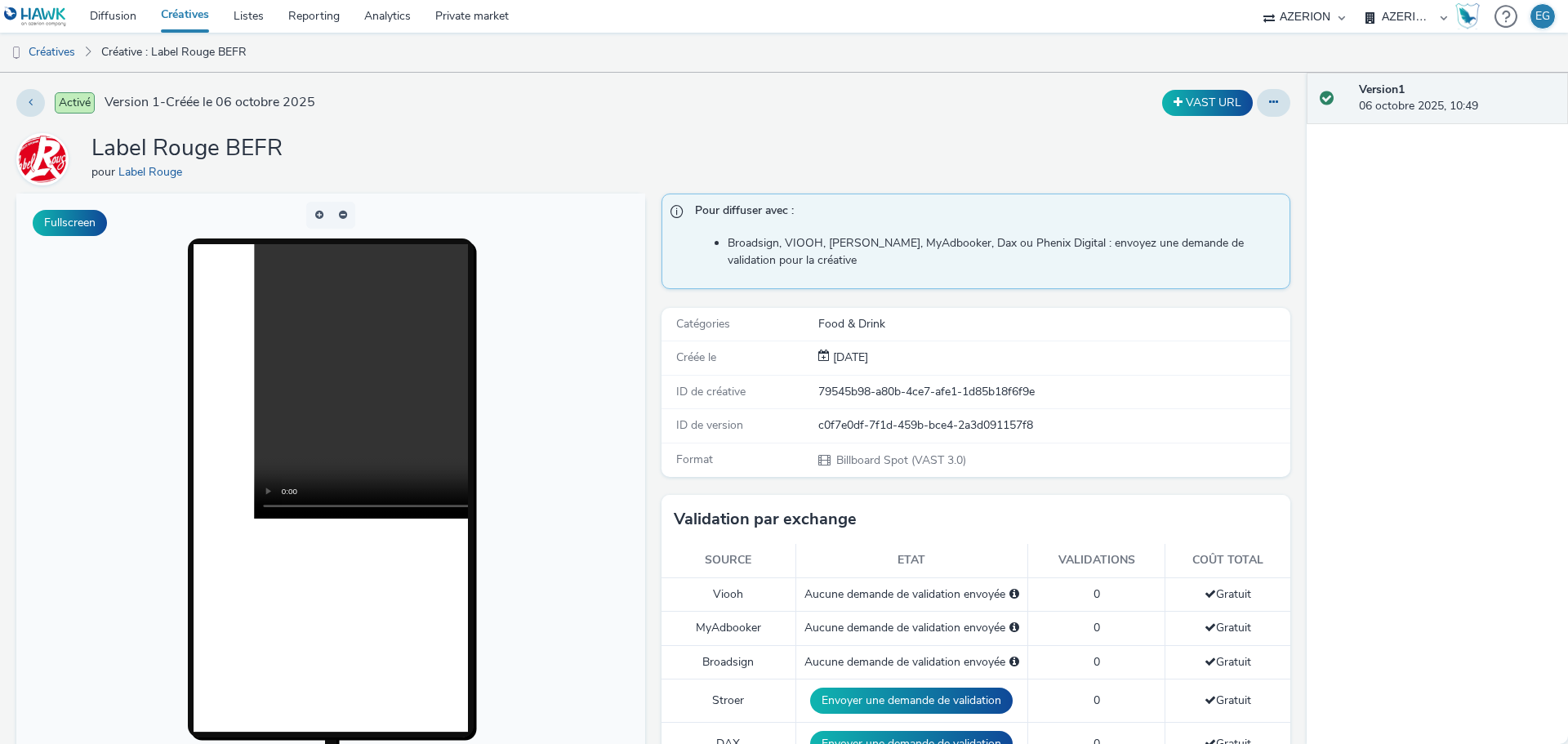
click at [205, 11] on link "Créatives" at bounding box center [185, 16] width 72 height 33
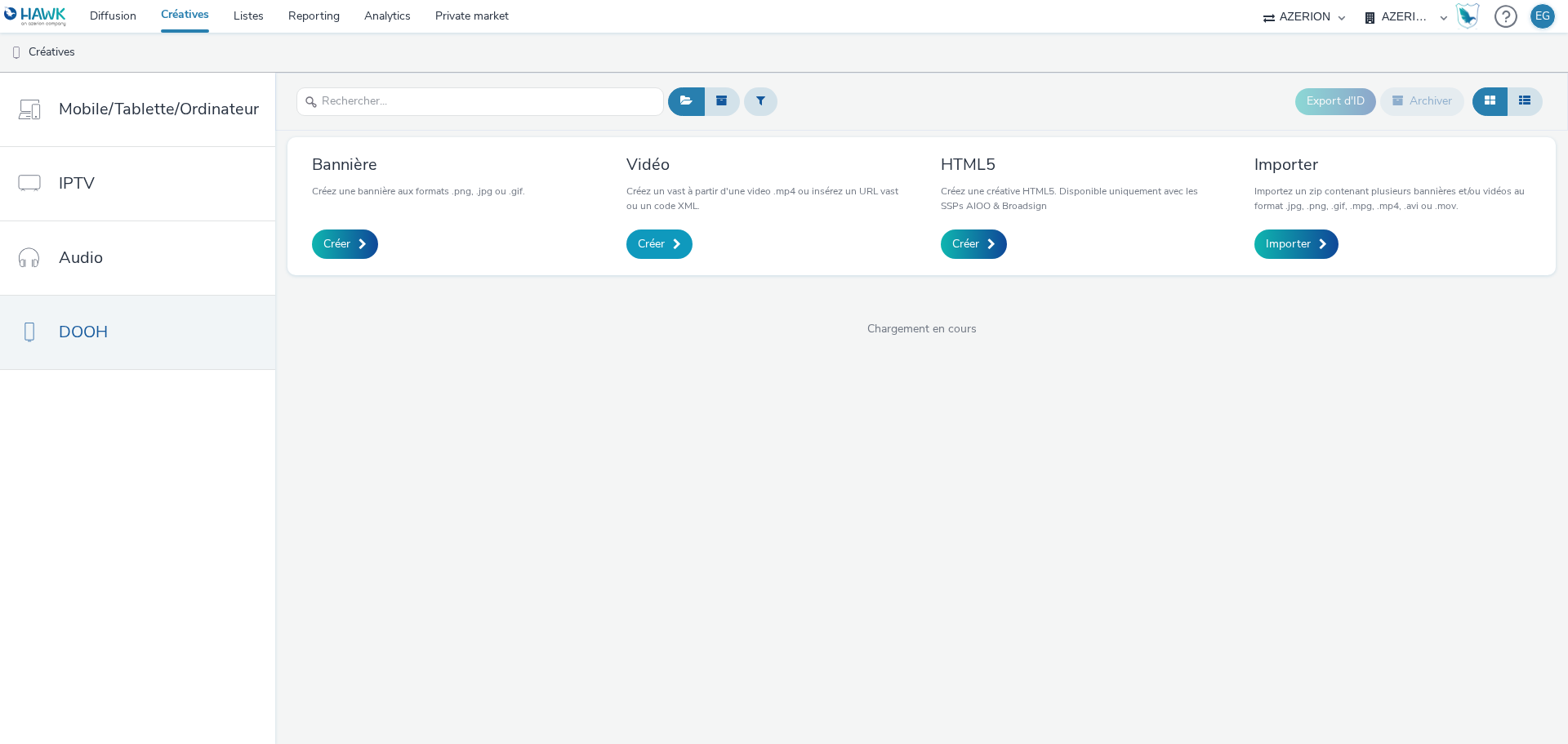
click at [642, 240] on span "Créer" at bounding box center [651, 244] width 27 height 16
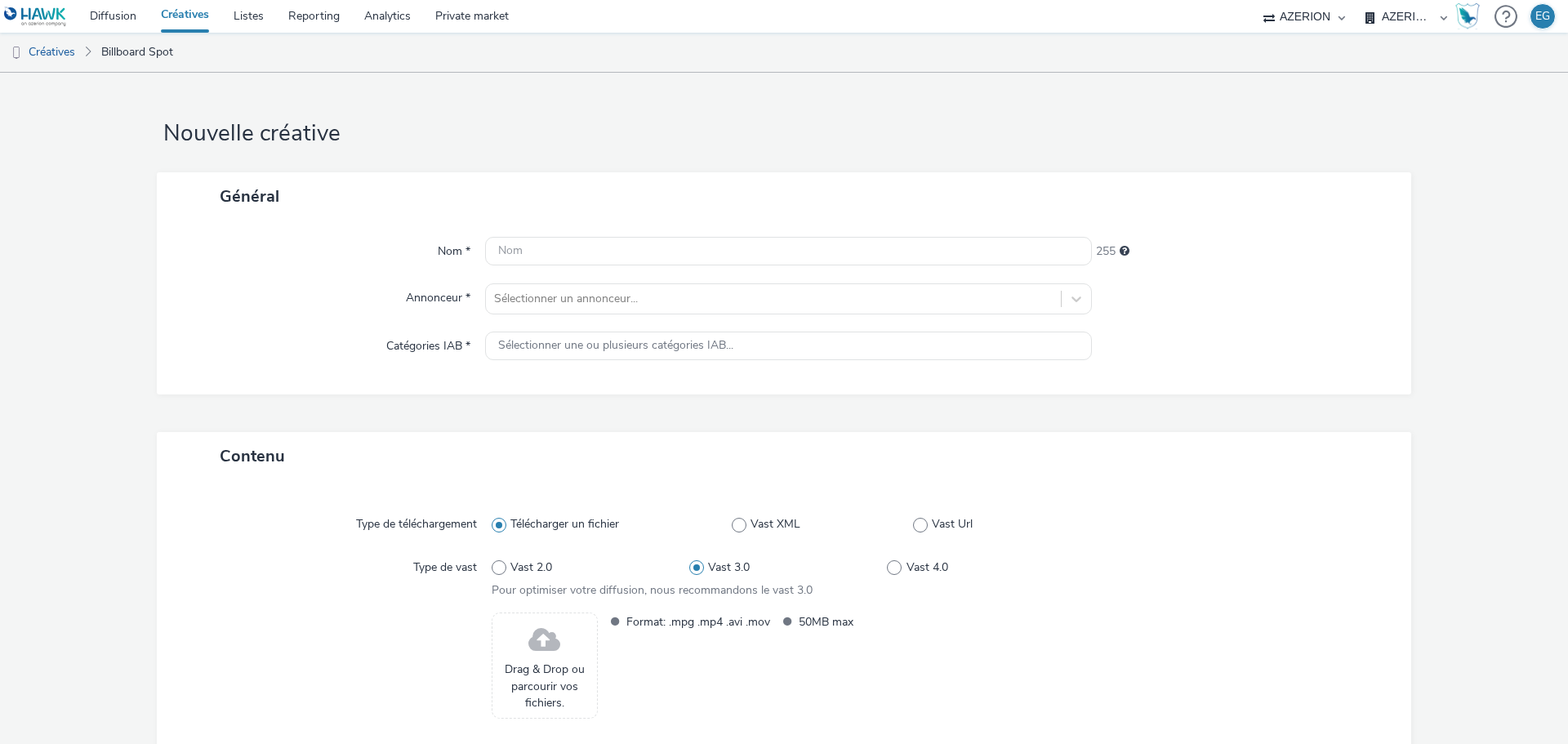
click at [525, 661] on span "Drag & Drop ou parcourir vos fichiers." at bounding box center [544, 686] width 88 height 50
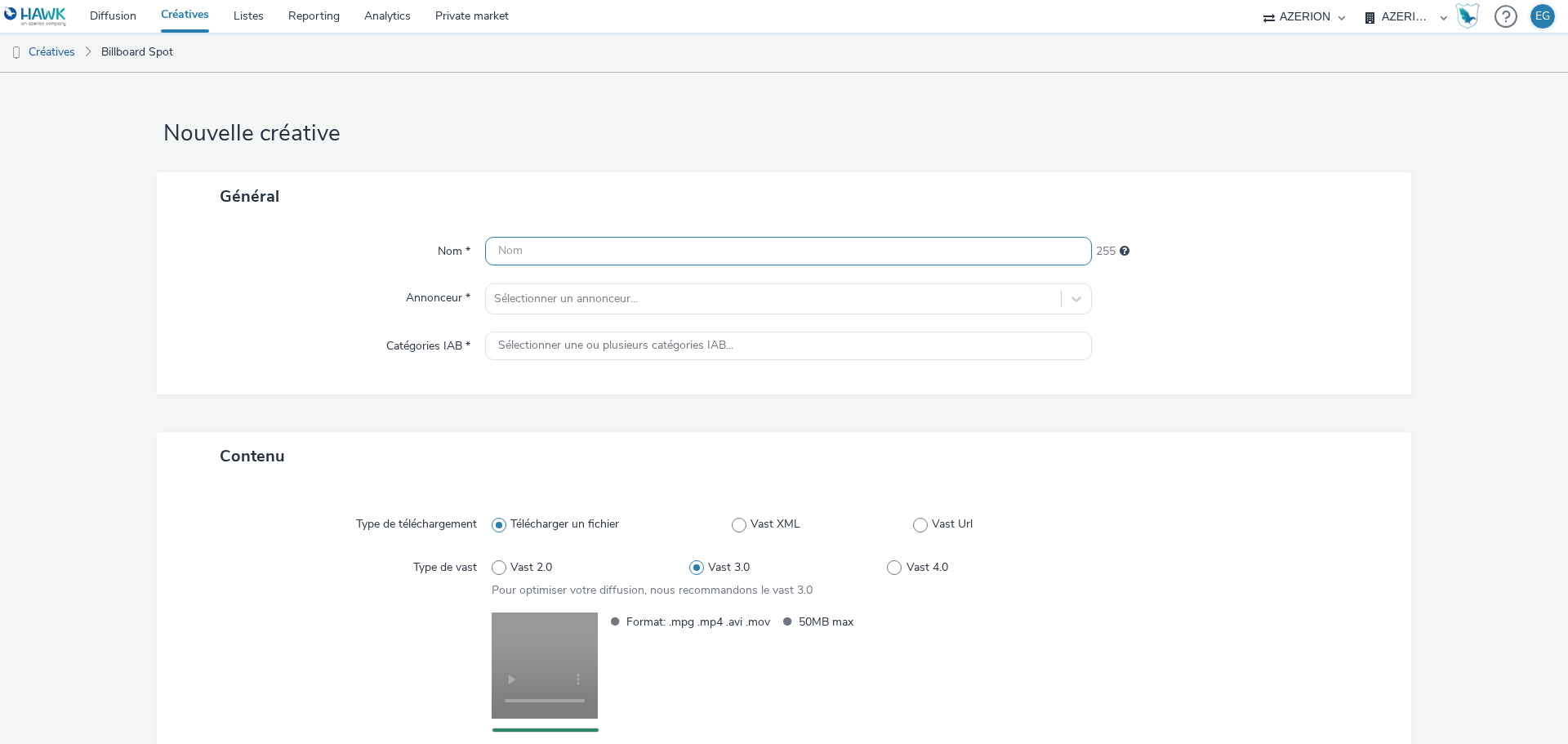
click at [552, 246] on input "text" at bounding box center [788, 251] width 607 height 28
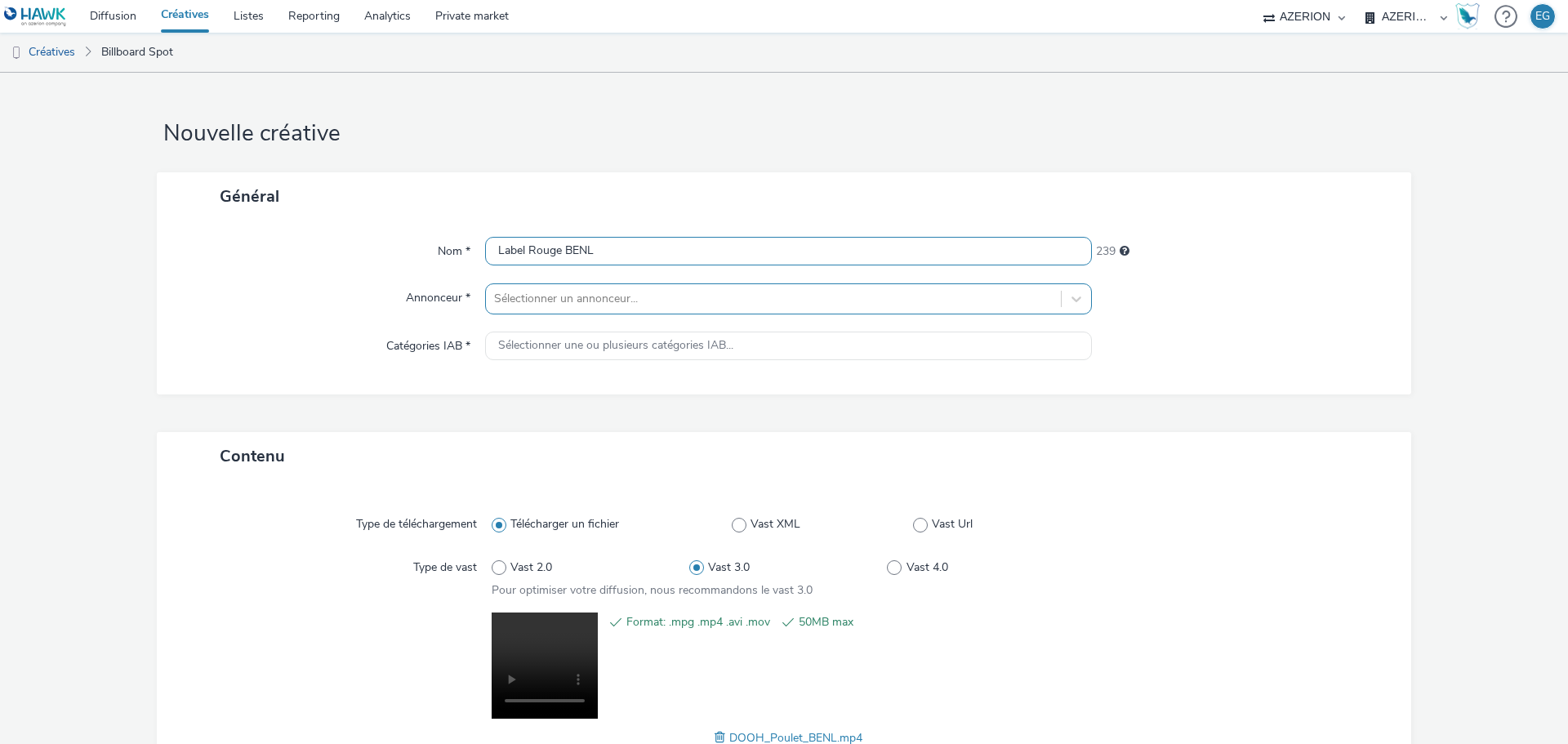
type input "Label Rouge BENL"
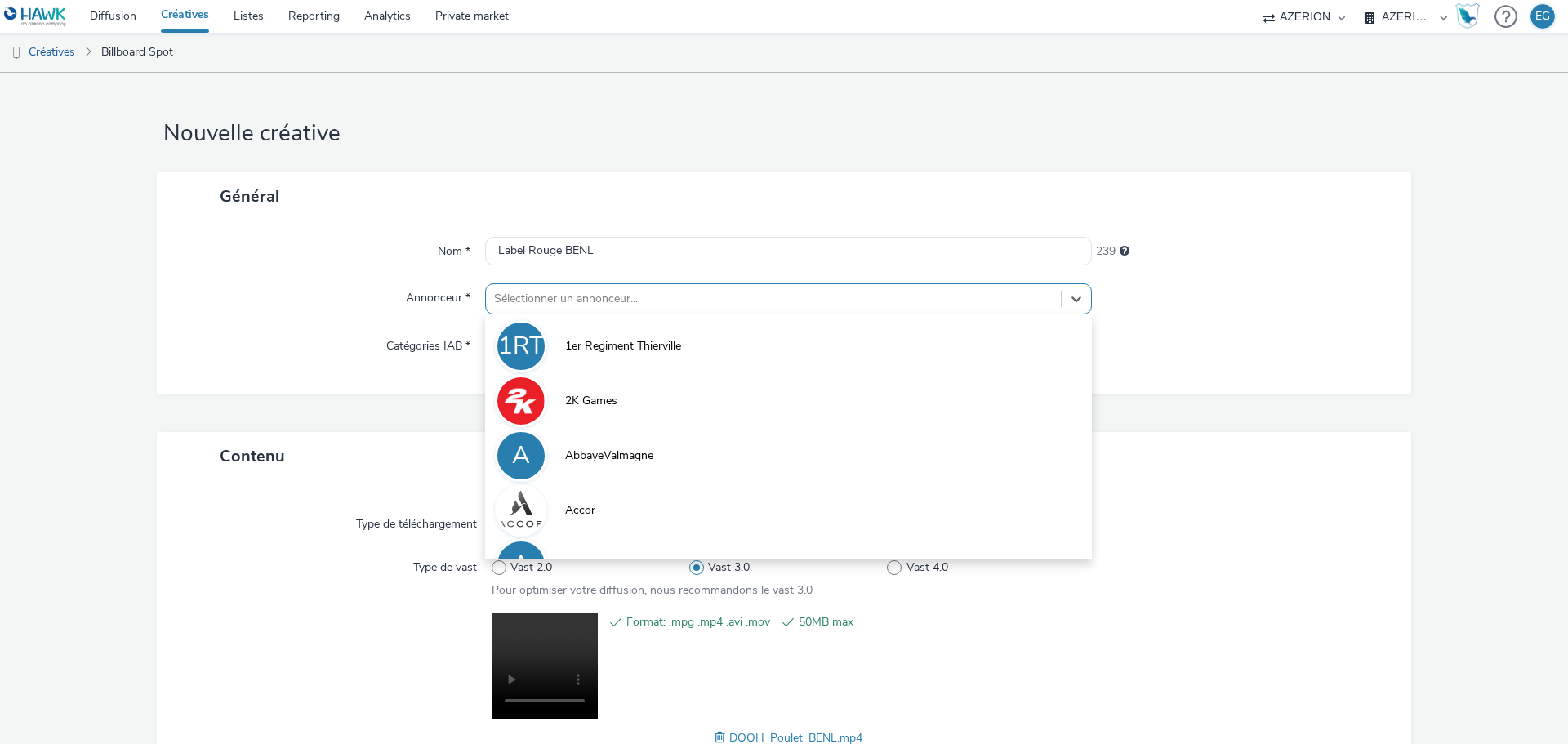
click at [580, 307] on div at bounding box center [774, 299] width 559 height 20
type input "labe"
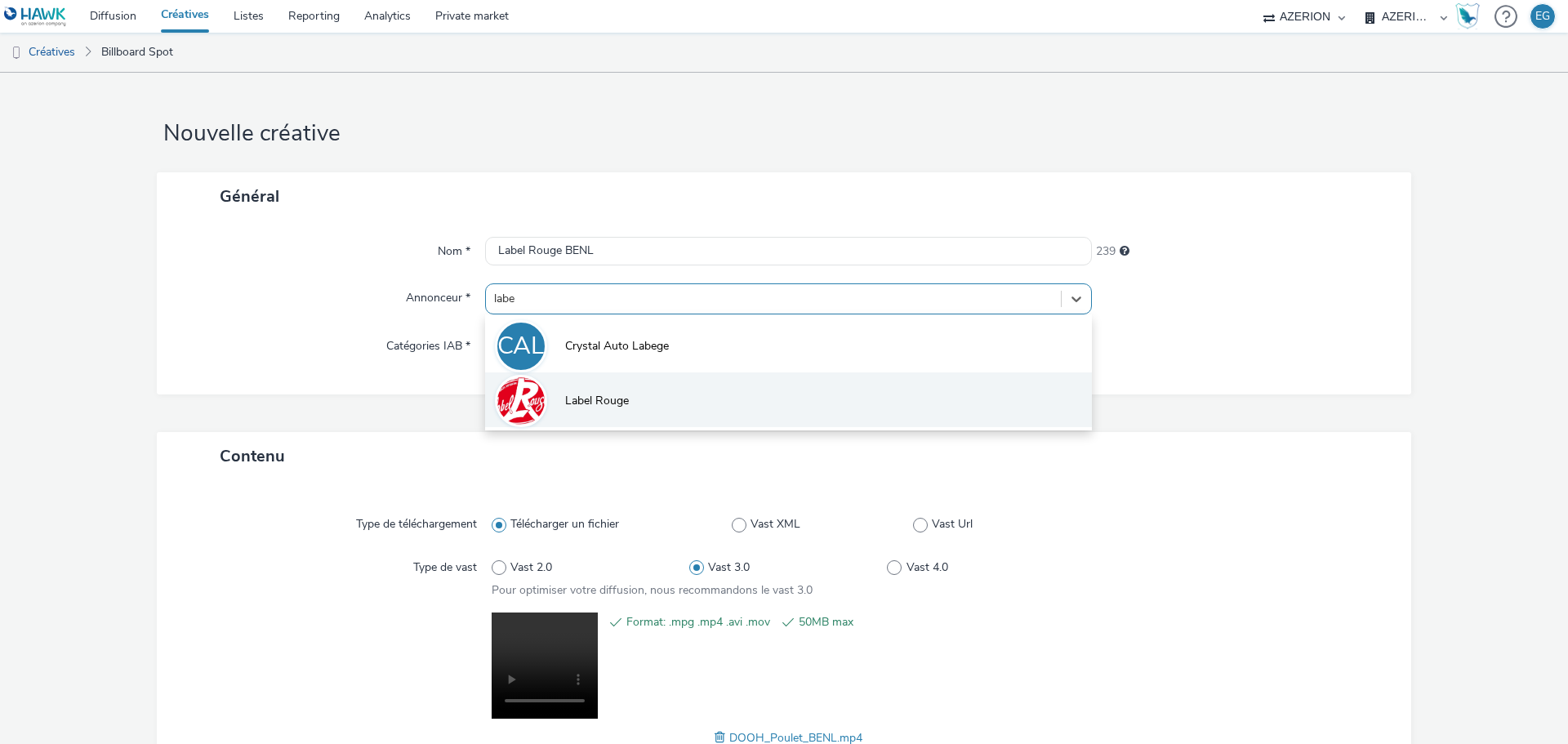
click at [566, 382] on li "Label Rouge" at bounding box center [788, 400] width 607 height 55
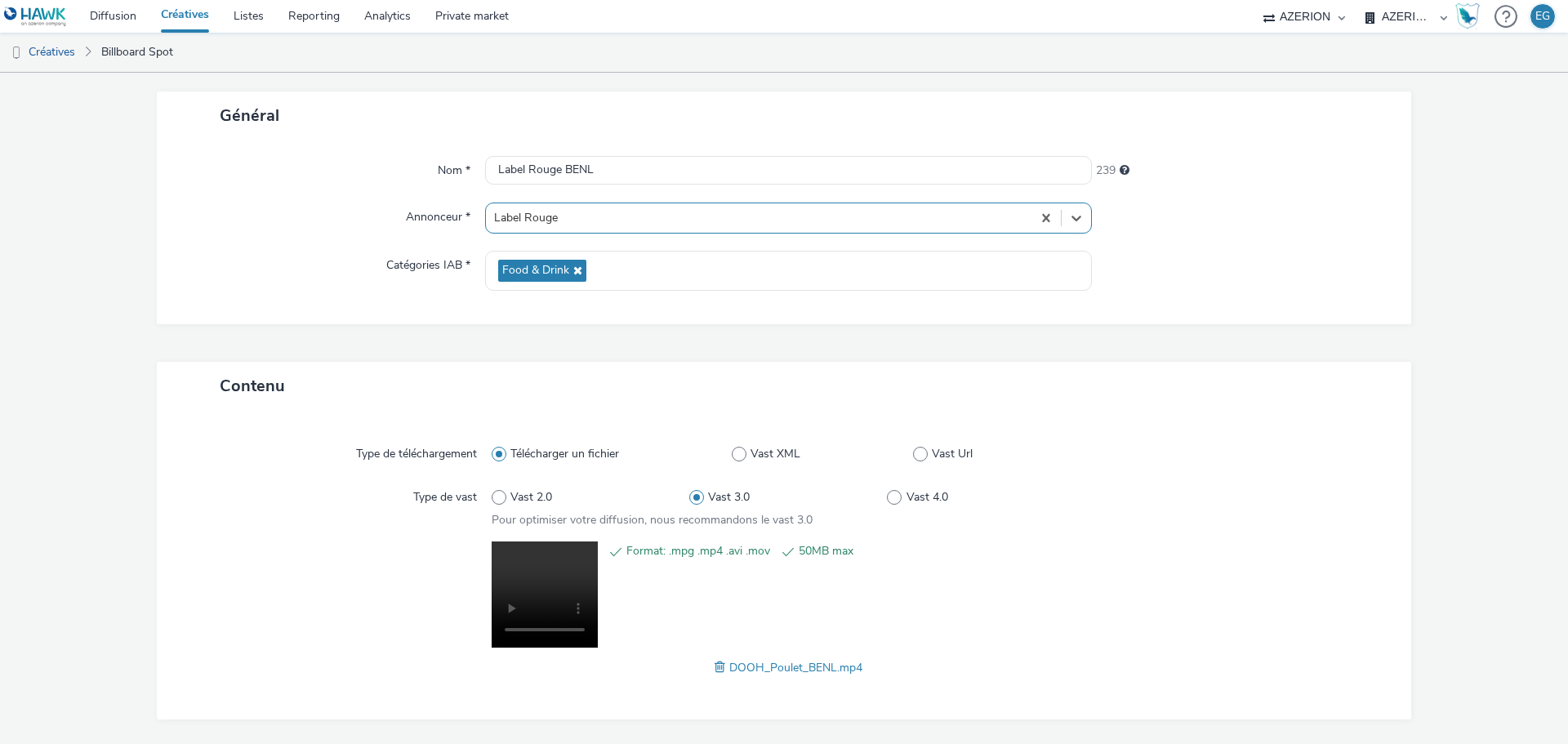
scroll to position [136, 0]
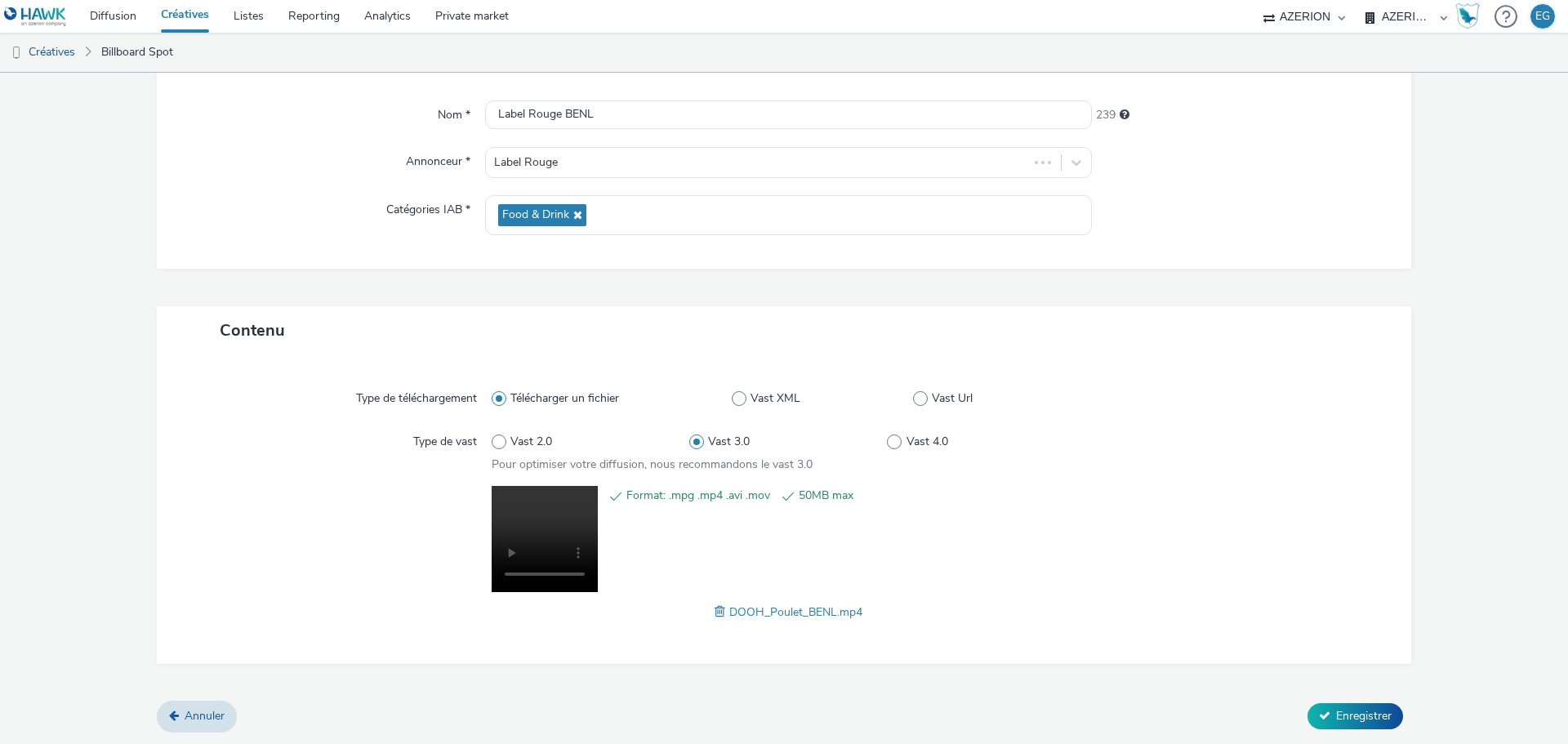
click at [1366, 732] on form "Nouvelle créative Général Nom * Label Rouge BENL 239 Annonceur * Label Rouge Ca…" at bounding box center [784, 340] width 1568 height 808
click at [1366, 730] on div "Annuler Enregistrer" at bounding box center [784, 716] width 1254 height 29
click at [1363, 718] on span "Enregistrer" at bounding box center [1364, 716] width 55 height 16
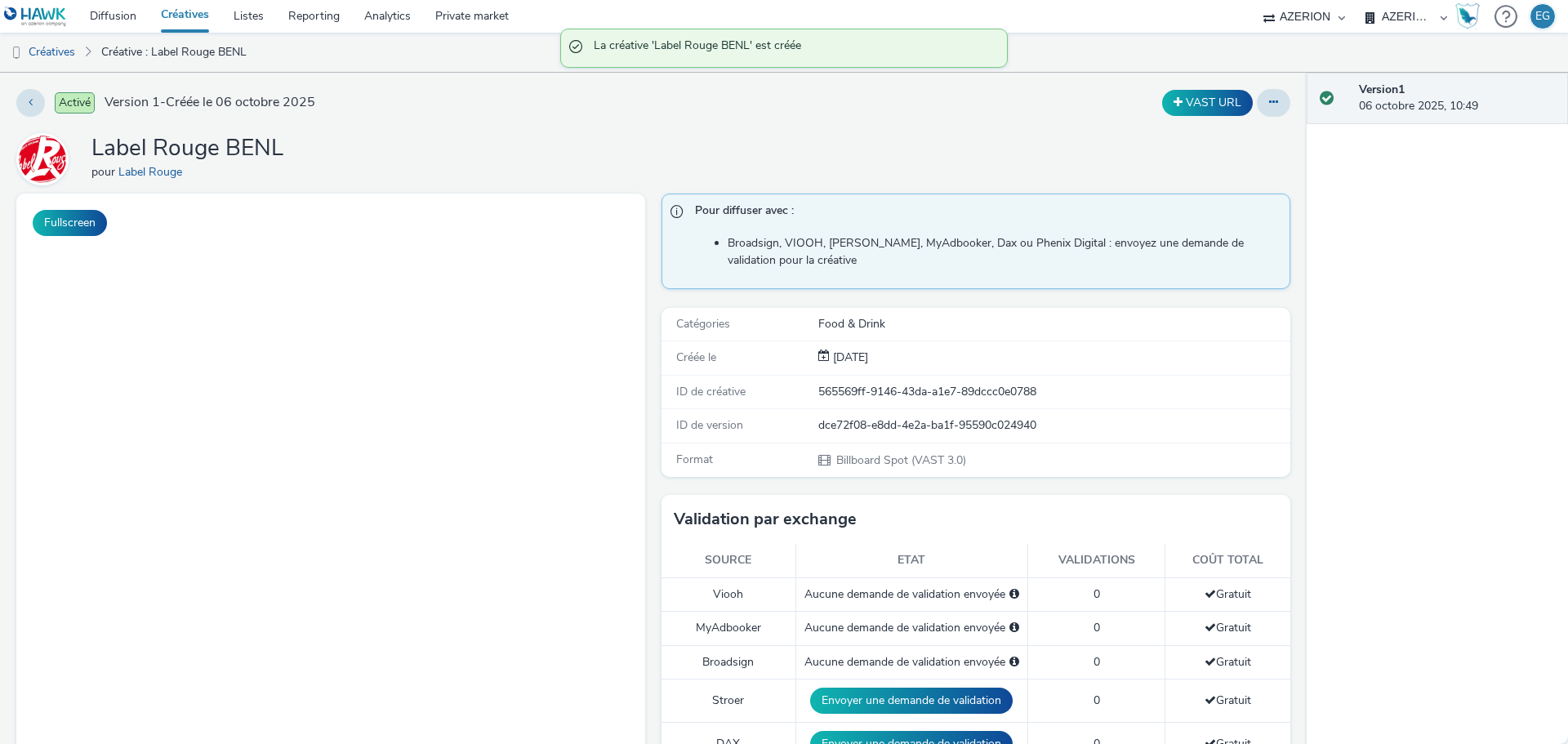
click at [153, 17] on link "Créatives" at bounding box center [185, 16] width 72 height 33
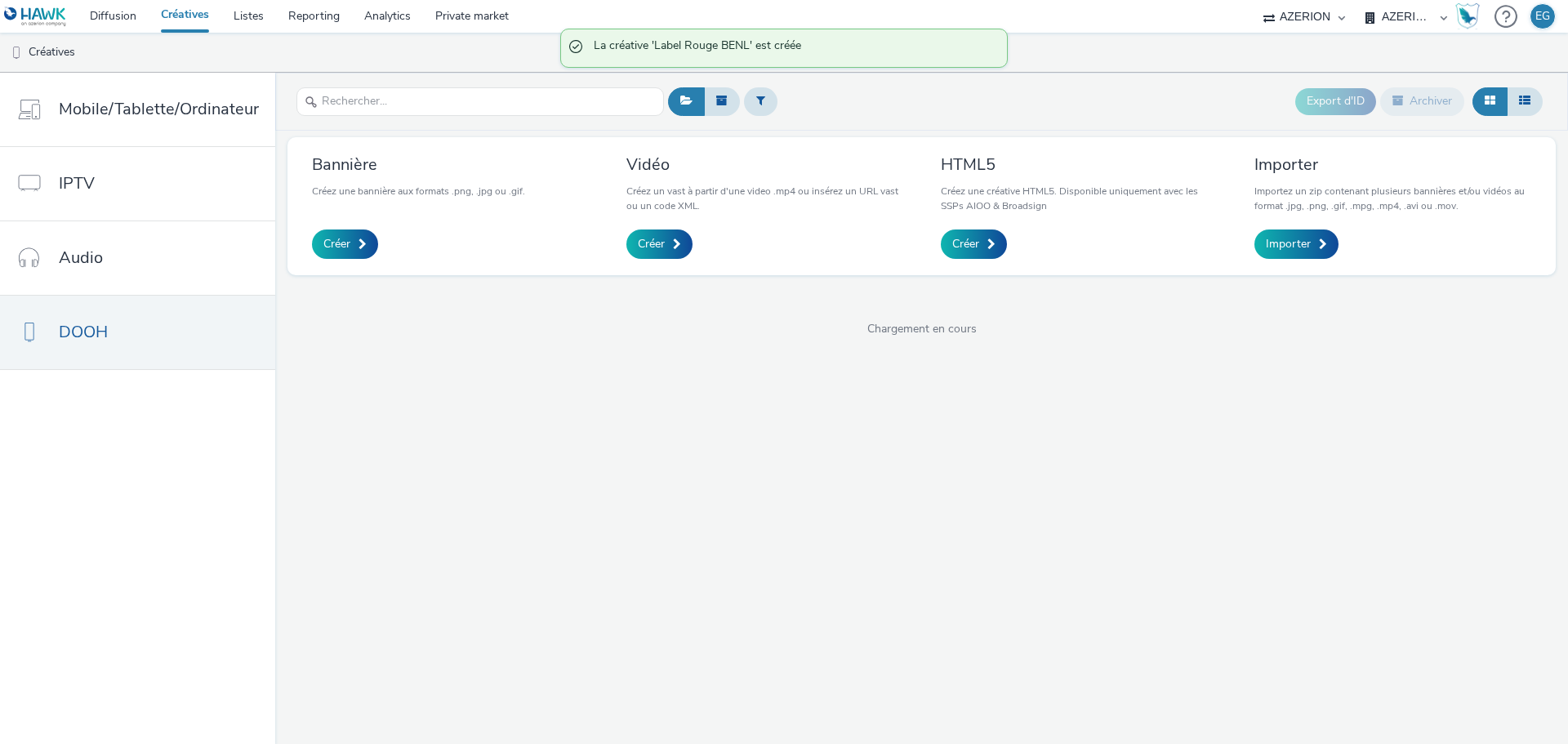
click at [186, 16] on link "Créatives" at bounding box center [185, 16] width 72 height 33
click at [648, 236] on link "Créer" at bounding box center [659, 244] width 66 height 29
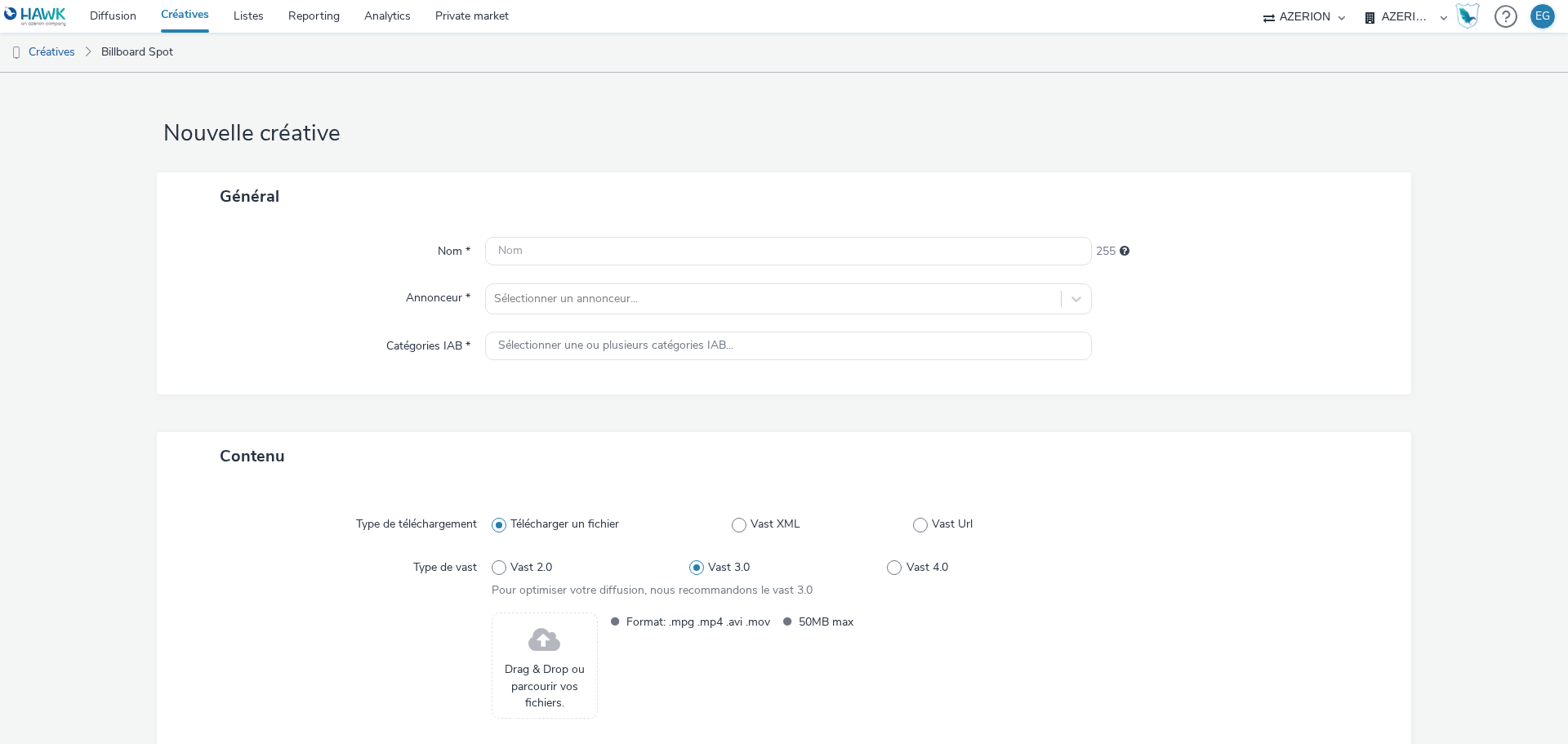
click at [538, 677] on span "Drag & Drop ou parcourir vos fichiers." at bounding box center [544, 686] width 88 height 50
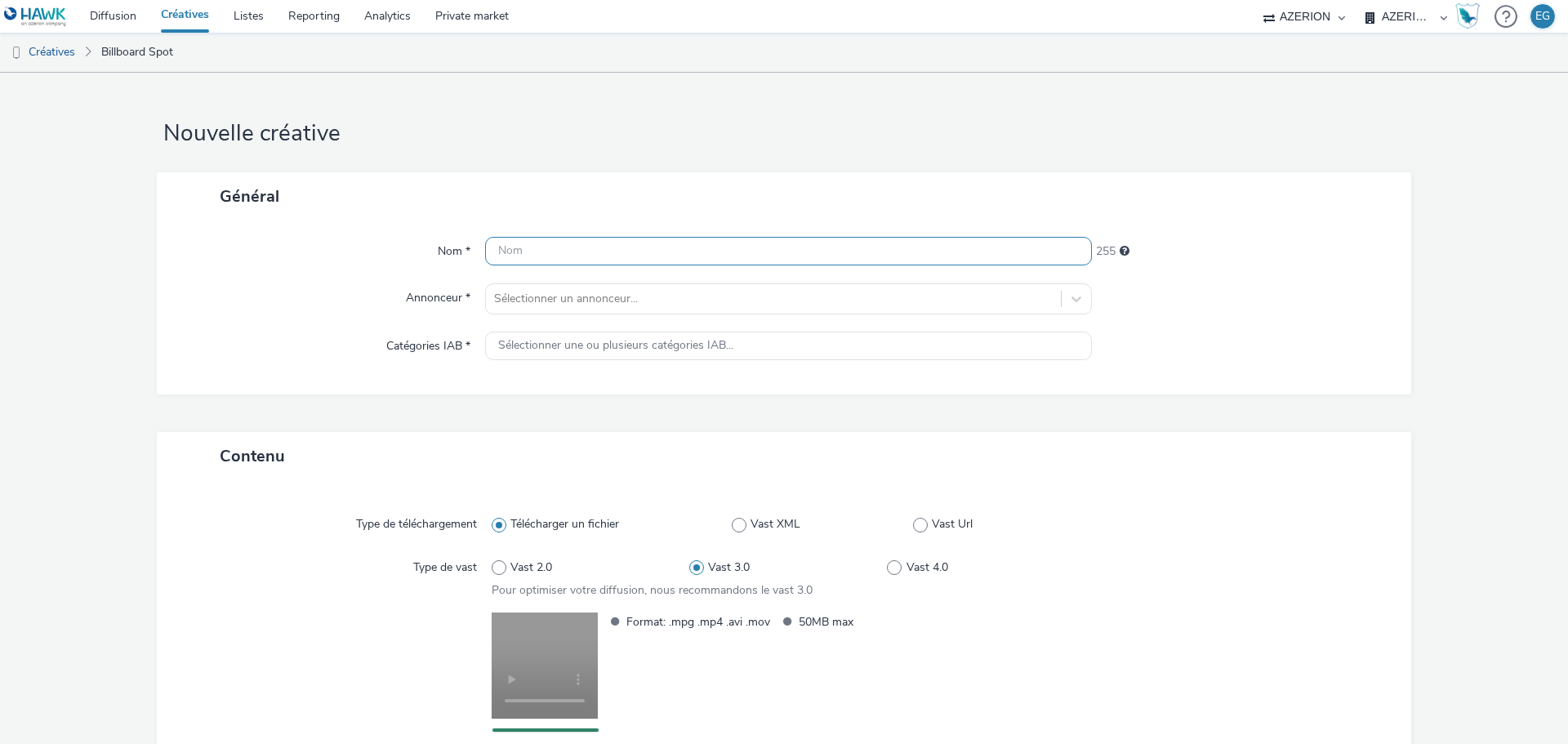
click at [529, 247] on input "text" at bounding box center [788, 251] width 607 height 28
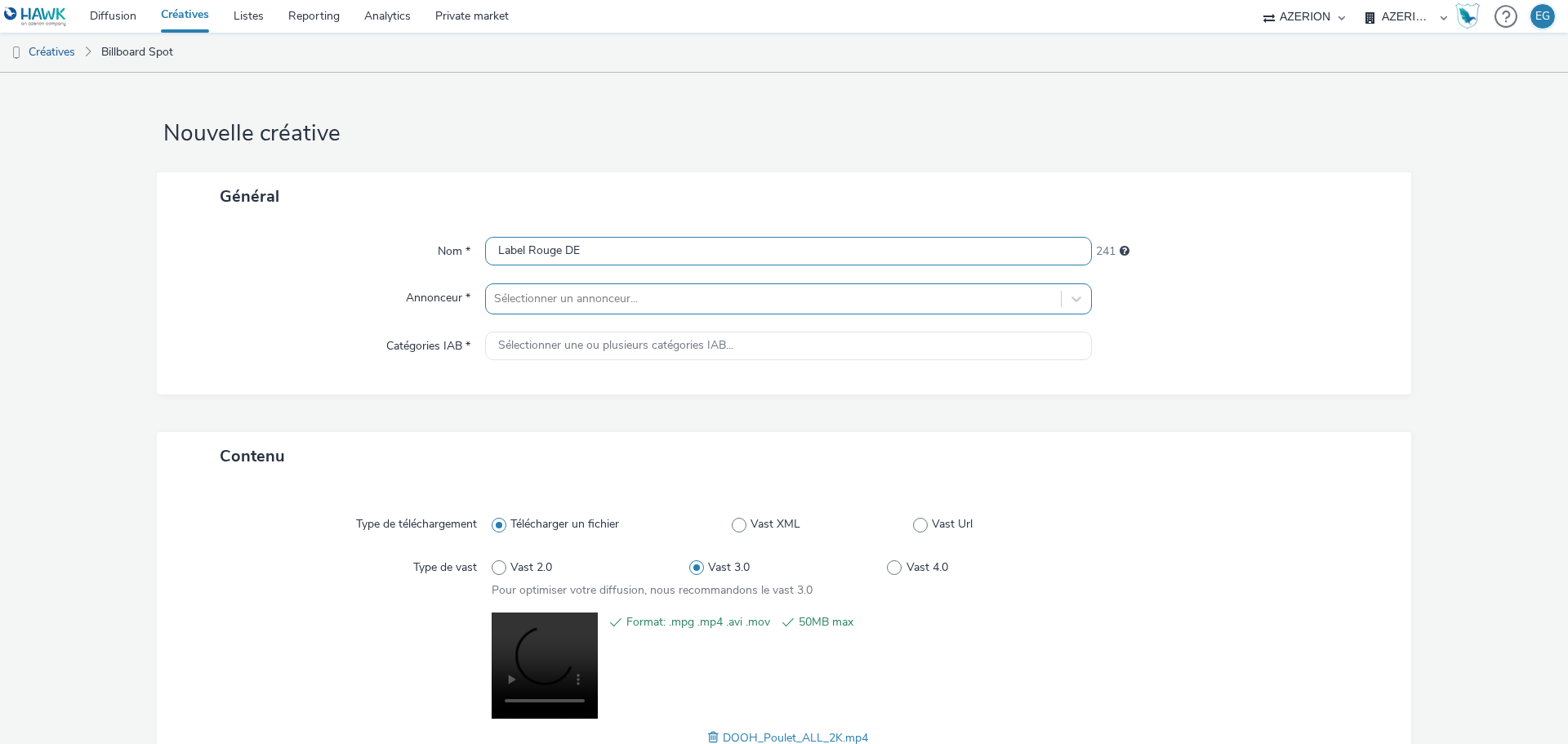
type input "Label Rouge DE"
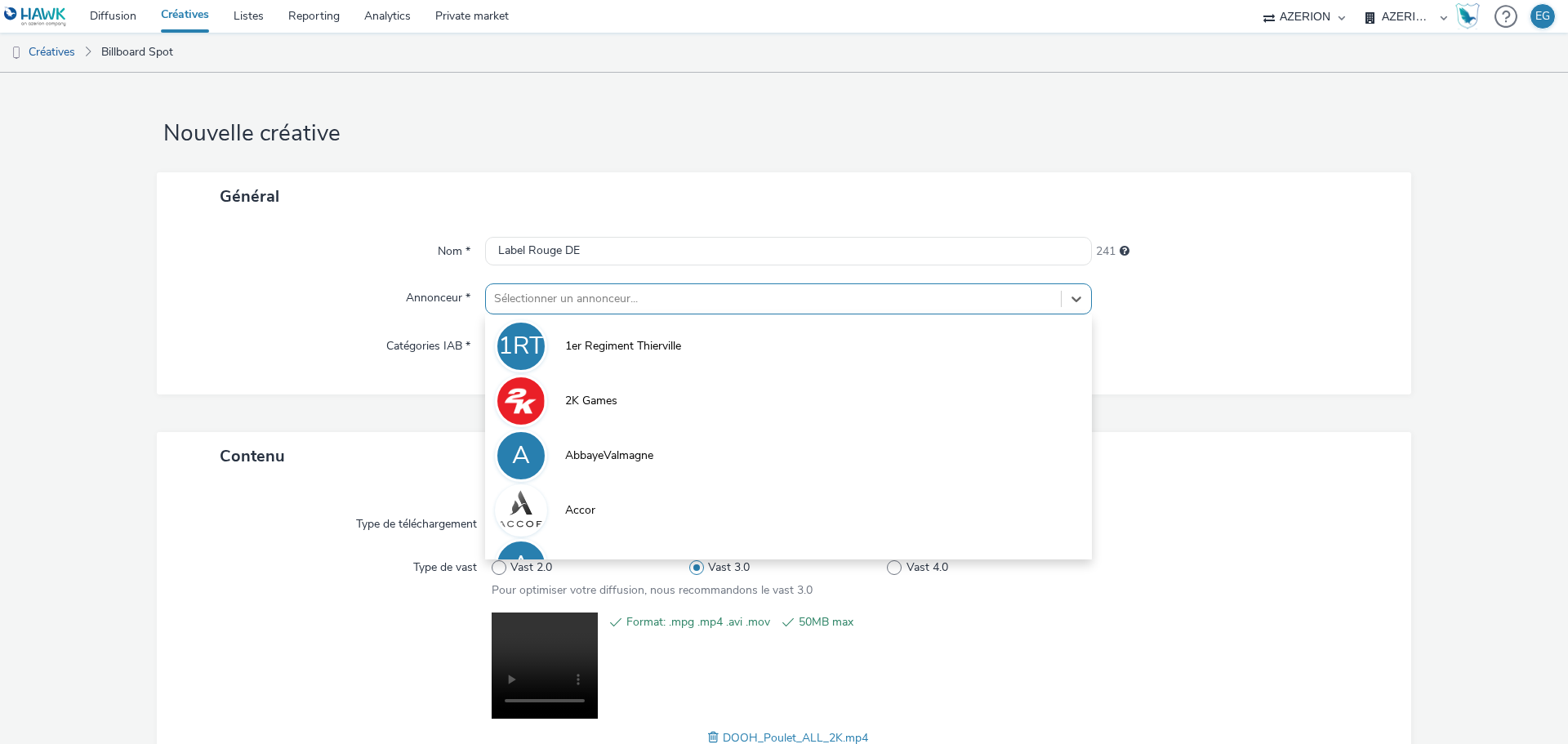
click at [531, 292] on div at bounding box center [774, 299] width 559 height 20
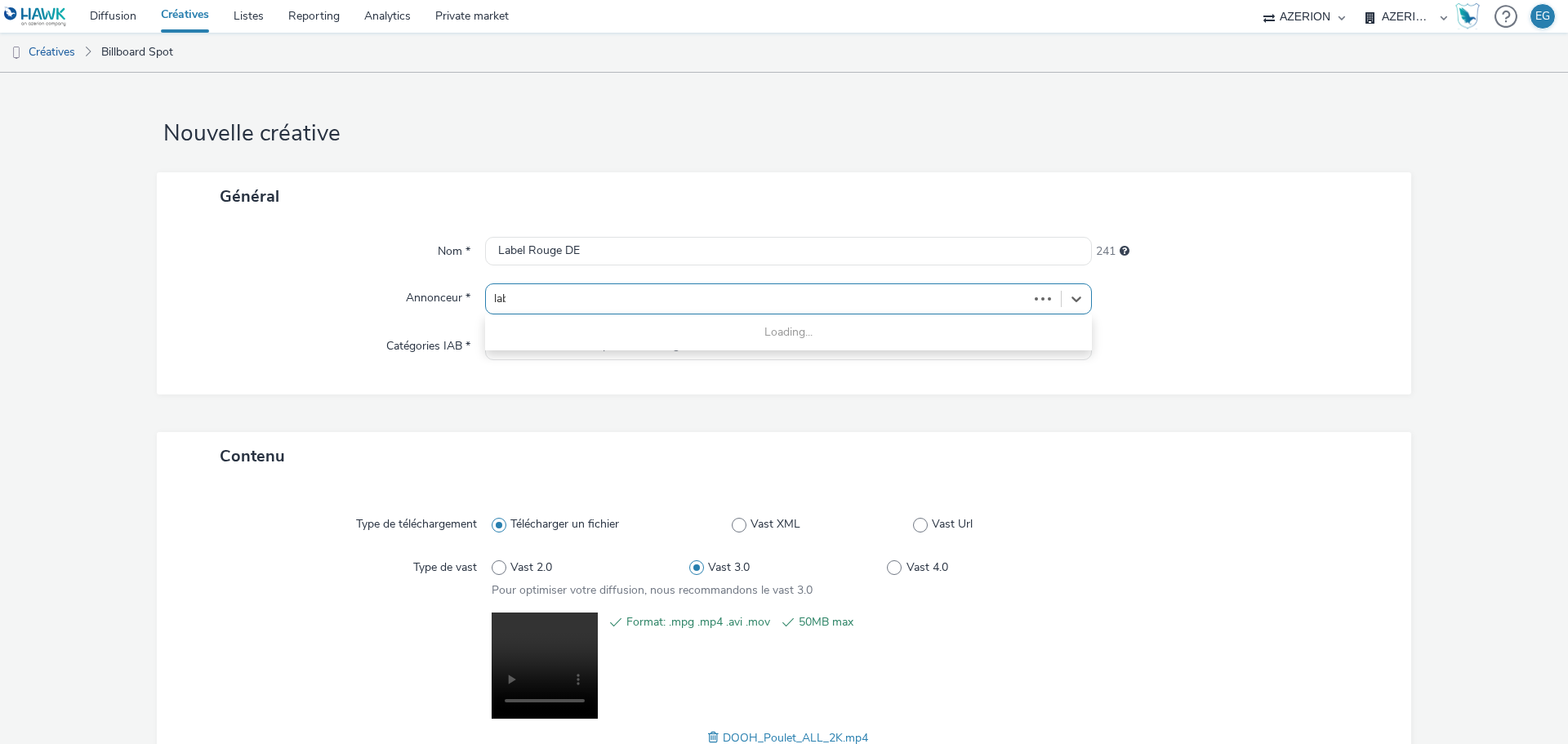
type input "labe"
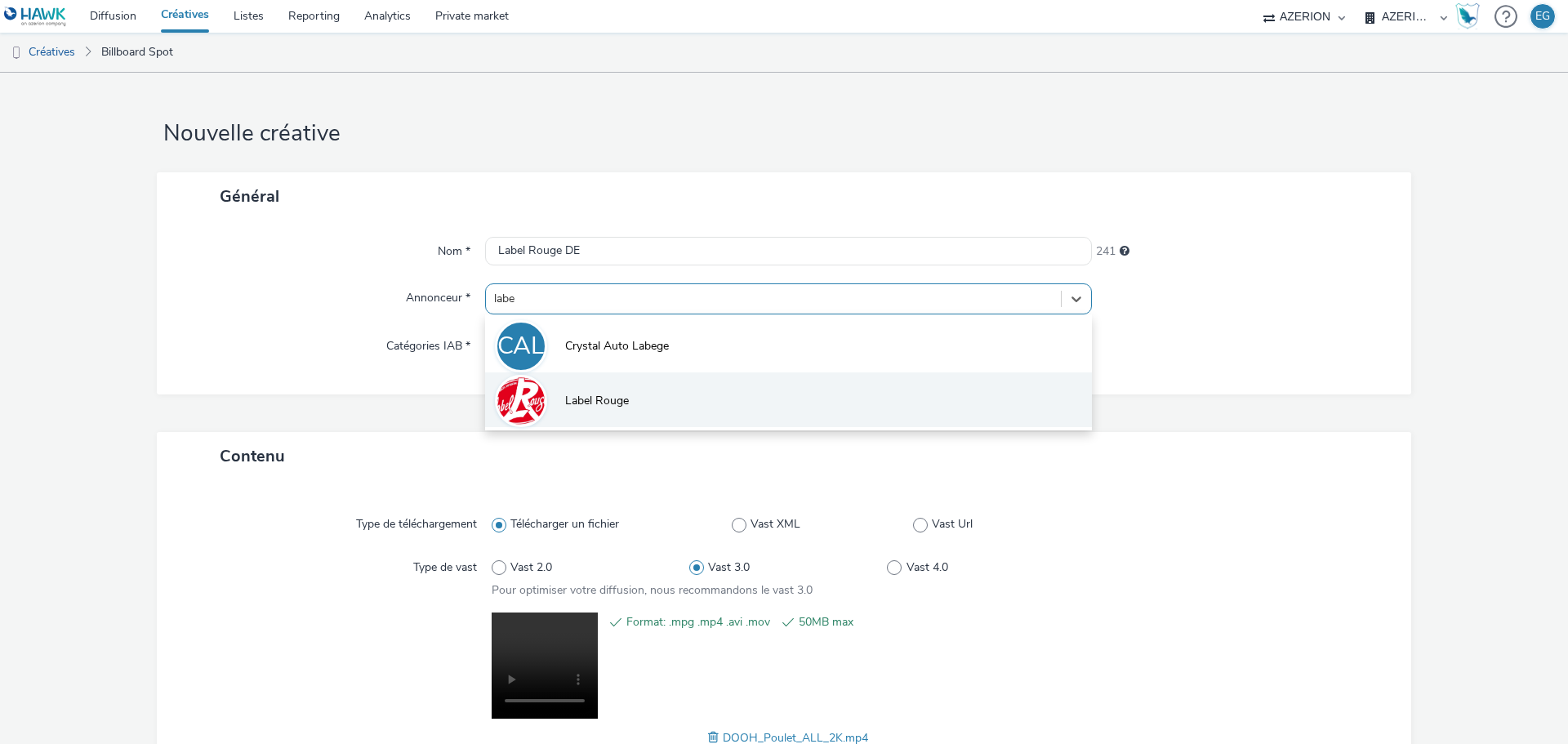
click at [576, 393] on span "Label Rouge" at bounding box center [597, 400] width 64 height 16
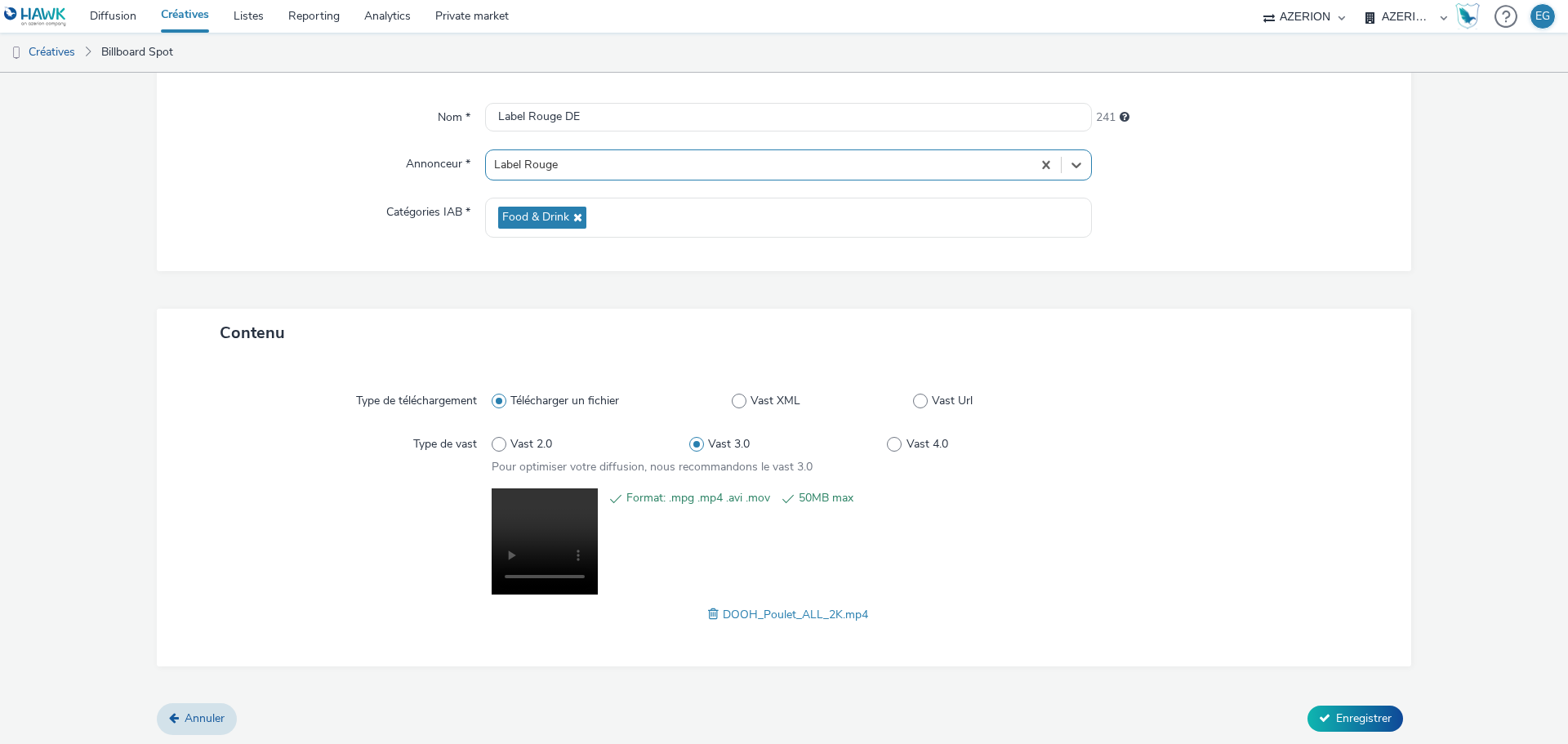
scroll to position [136, 0]
click at [1346, 716] on span "Enregistrer" at bounding box center [1364, 716] width 55 height 16
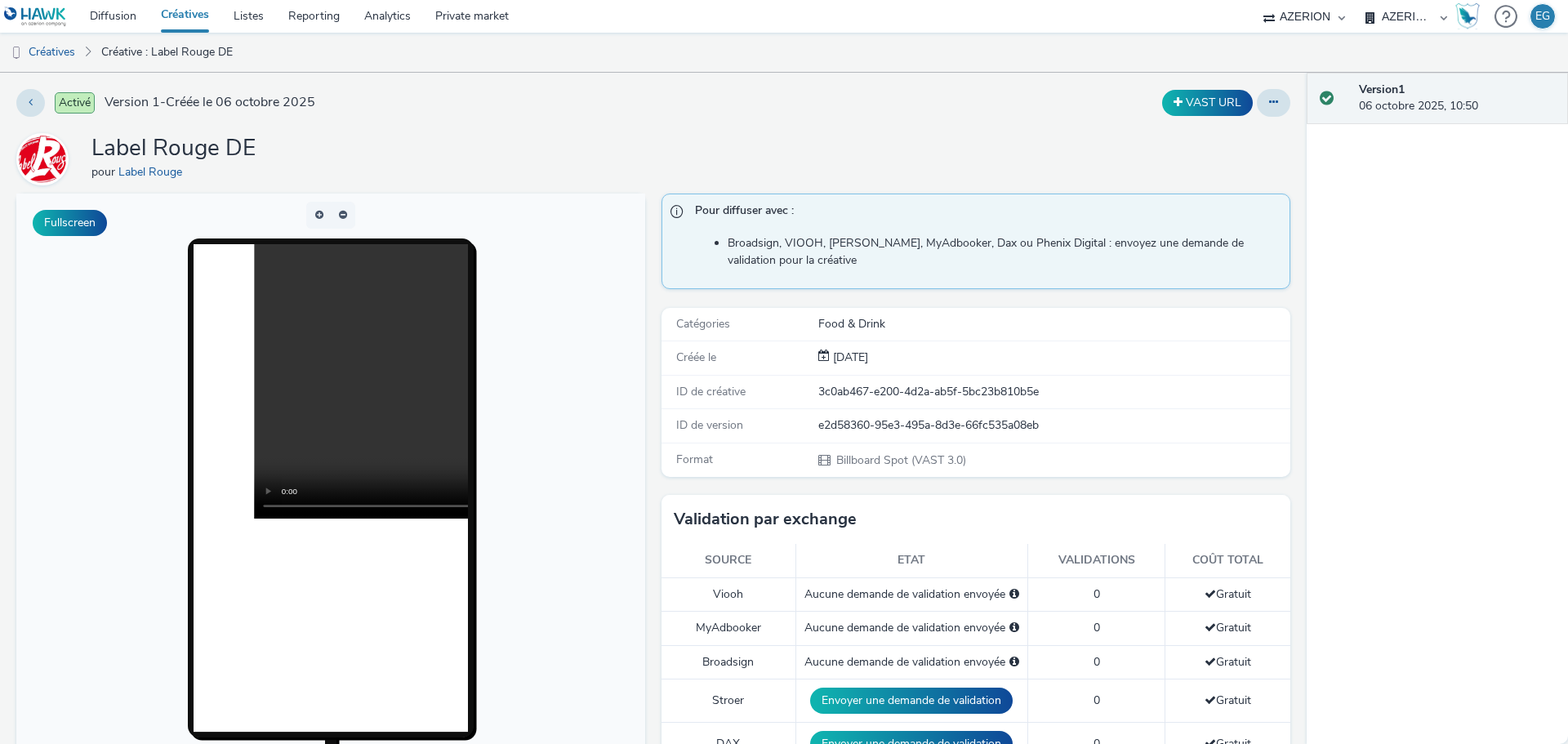
click at [719, 114] on div "Activé Version 1 - Créée le 06 octobre 2025" at bounding box center [398, 102] width 764 height 28
click at [203, 16] on link "Créatives" at bounding box center [185, 16] width 72 height 33
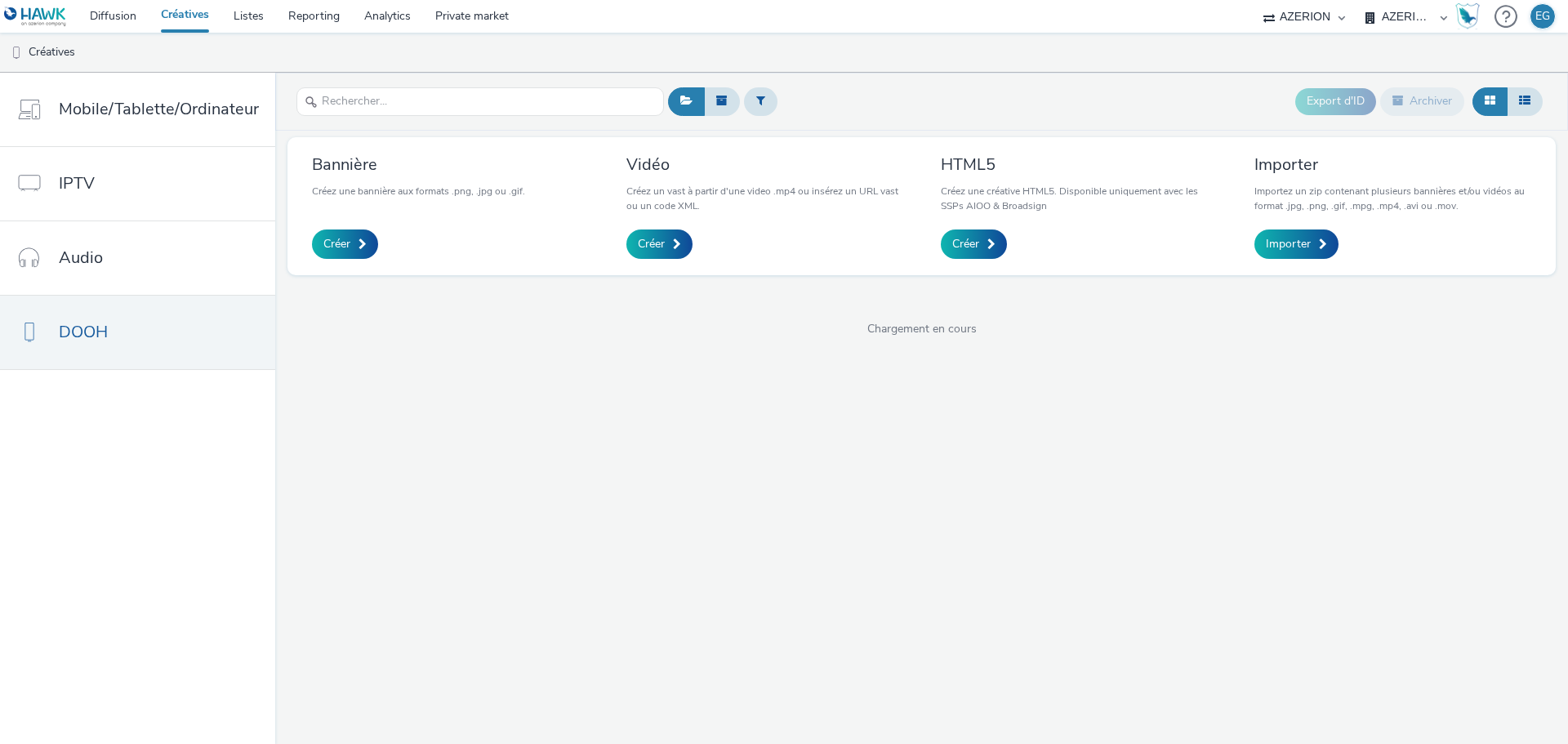
click at [832, 45] on ul "Créatives" at bounding box center [784, 53] width 1568 height 40
